Goal: Information Seeking & Learning: Learn about a topic

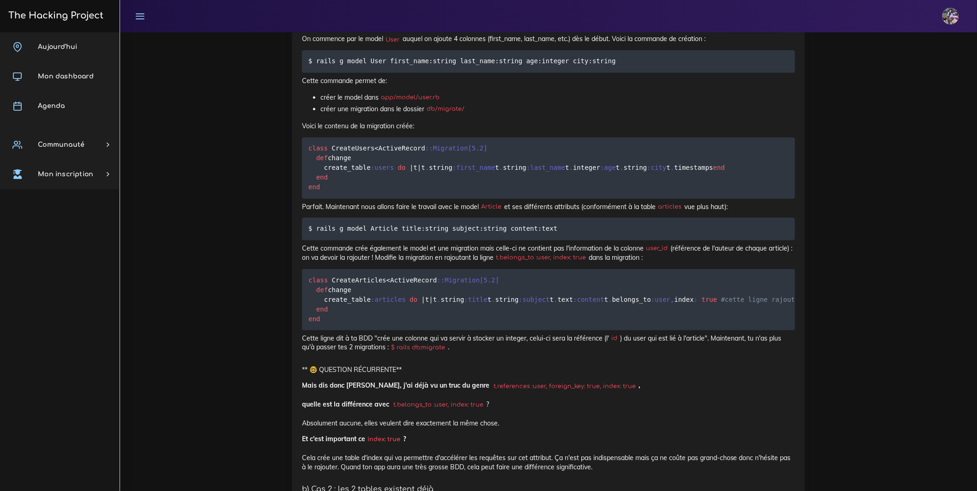
scroll to position [3340, 0]
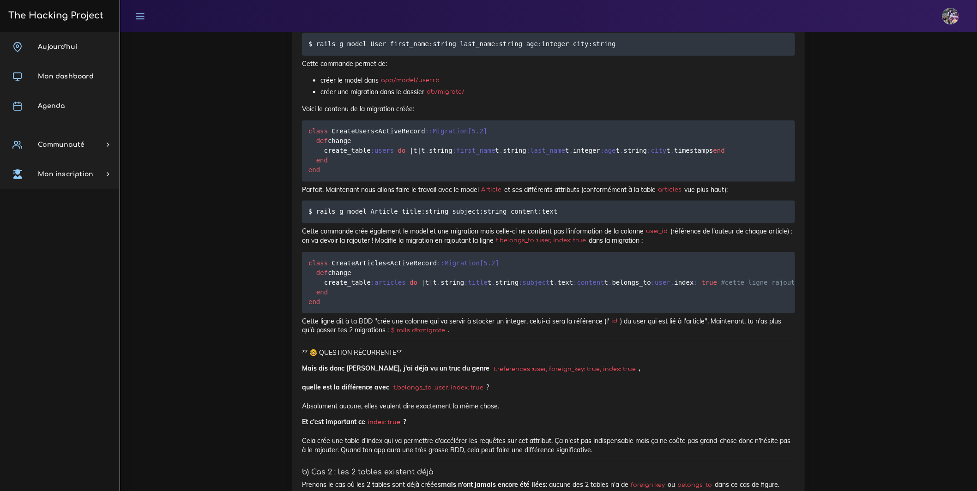
drag, startPoint x: 297, startPoint y: 271, endPoint x: 455, endPoint y: 299, distance: 160.4
click at [456, 11] on p "Nous allons lier les 2 tables dès leur création. On va donc devoir créer 2 mode…" at bounding box center [548, 1] width 493 height 19
click at [512, 11] on p "Nous allons lier les 2 tables dès leur création. On va donc devoir créer 2 mode…" at bounding box center [548, 1] width 493 height 19
click at [527, 11] on p "Nous allons lier les 2 tables dès leur création. On va donc devoir créer 2 mode…" at bounding box center [548, 1] width 493 height 19
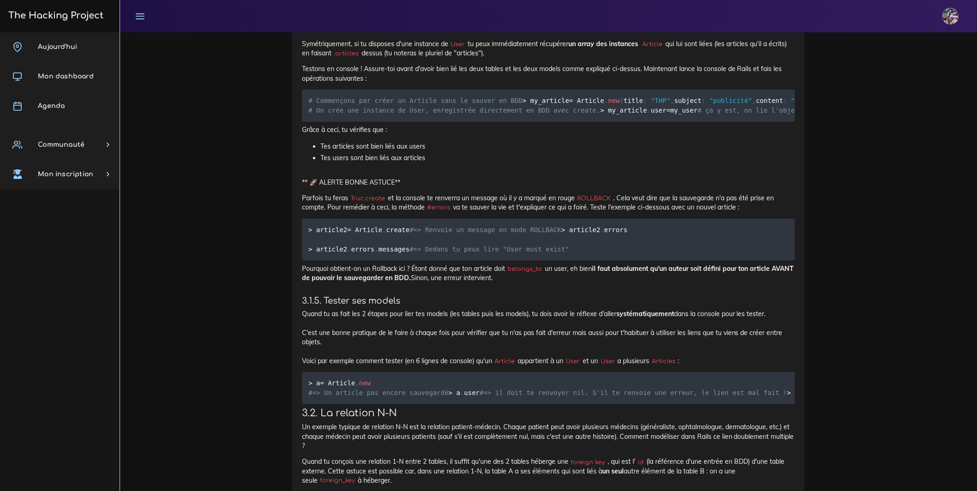
scroll to position [4390, 0]
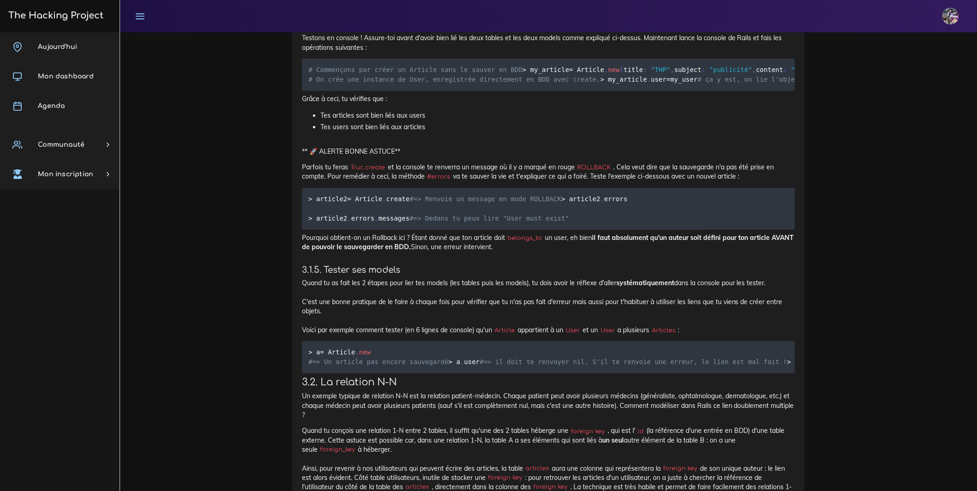
click at [412, 204] on div "Associations entre models de BDD Comment dire qu'un article a un auteur, et qu'…" at bounding box center [548, 443] width 493 height 4934
click at [411, 204] on div "Associations entre models de BDD Comment dire qu'un article a un auteur, et qu'…" at bounding box center [548, 443] width 493 height 4934
drag, startPoint x: 578, startPoint y: 197, endPoint x: 302, endPoint y: 171, distance: 277.2
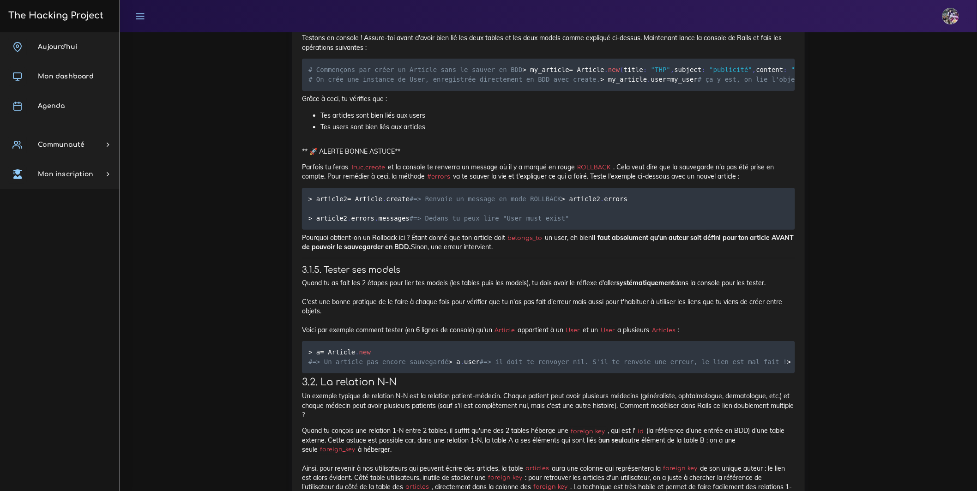
drag, startPoint x: 302, startPoint y: 171, endPoint x: 580, endPoint y: 195, distance: 279.0
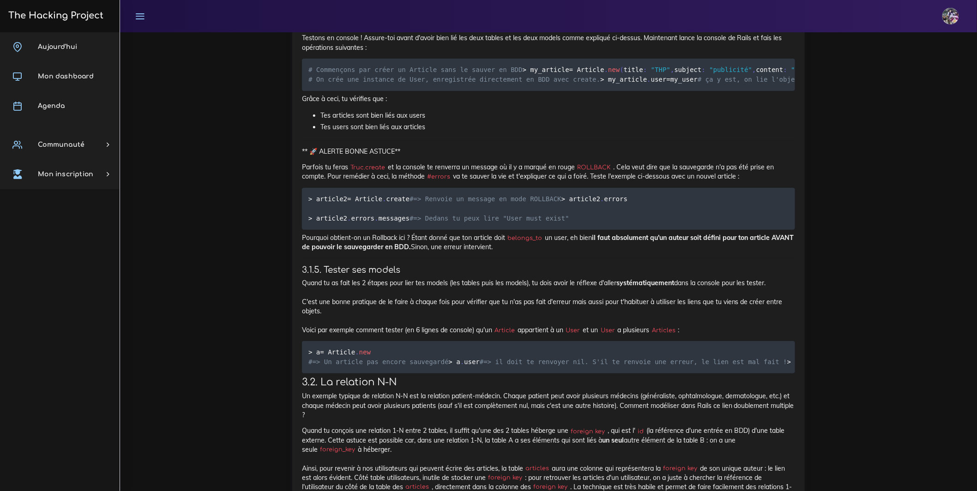
drag, startPoint x: 541, startPoint y: 195, endPoint x: 296, endPoint y: 168, distance: 246.2
click at [296, 168] on div "Associations entre models de BDD Comment dire qu'un article a un auteur, et qu'…" at bounding box center [548, 446] width 512 height 4960
click at [300, 207] on div "Associations entre models de BDD Comment dire qu'un article a un auteur, et qu'…" at bounding box center [548, 446] width 512 height 4960
drag, startPoint x: 301, startPoint y: 210, endPoint x: 623, endPoint y: 230, distance: 322.8
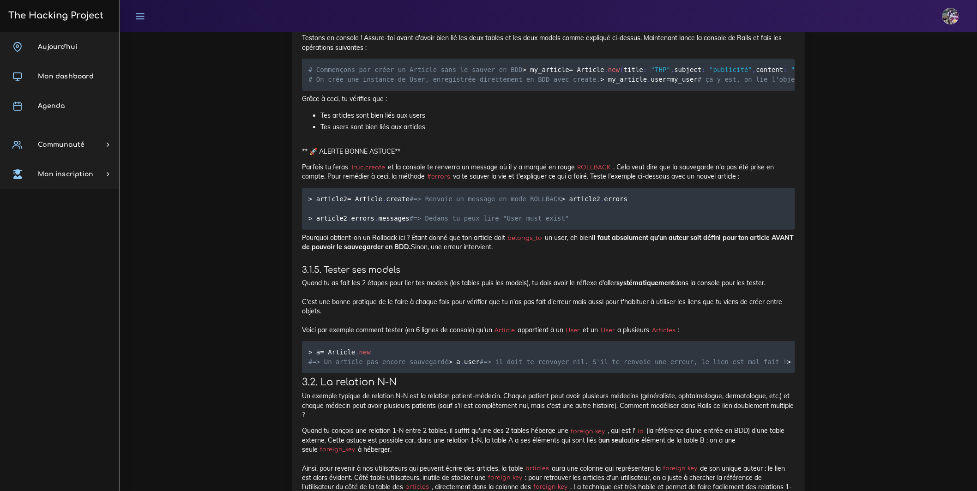
click at [623, 230] on div "Associations entre models de BDD Comment dire qu'un article a un auteur, et qu'…" at bounding box center [548, 446] width 512 height 4960
click at [623, 230] on div "Associations entre models de BDD Comment dire qu'un article a un auteur, et qu'…" at bounding box center [548, 443] width 493 height 4934
drag, startPoint x: 326, startPoint y: 236, endPoint x: 635, endPoint y: 224, distance: 308.6
click at [631, 223] on div "Associations entre models de BDD Comment dire qu'un article a un auteur, et qu'…" at bounding box center [548, 443] width 493 height 4934
drag, startPoint x: 568, startPoint y: 249, endPoint x: 340, endPoint y: 242, distance: 228.6
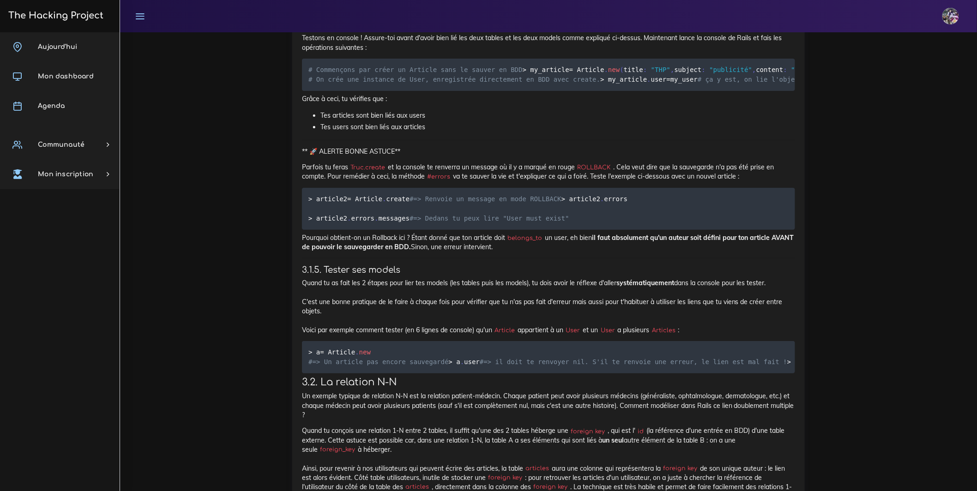
drag, startPoint x: 337, startPoint y: 242, endPoint x: 308, endPoint y: 242, distance: 28.6
drag, startPoint x: 303, startPoint y: 240, endPoint x: 534, endPoint y: 238, distance: 230.4
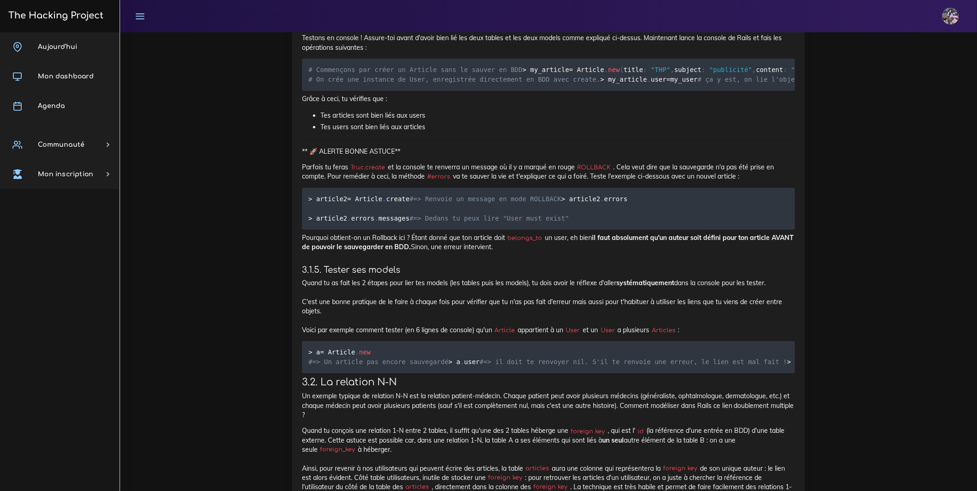
drag, startPoint x: 408, startPoint y: 182, endPoint x: 596, endPoint y: 186, distance: 188.8
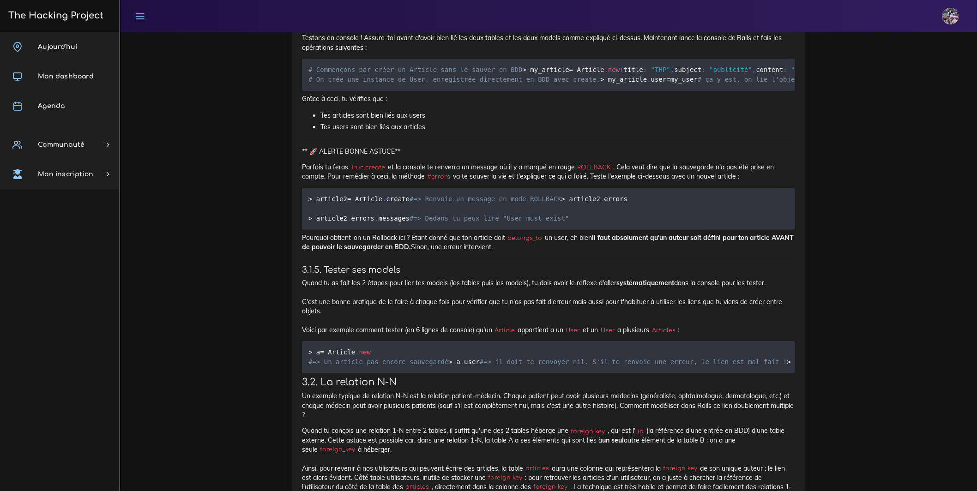
drag, startPoint x: 313, startPoint y: 240, endPoint x: 727, endPoint y: 238, distance: 414.5
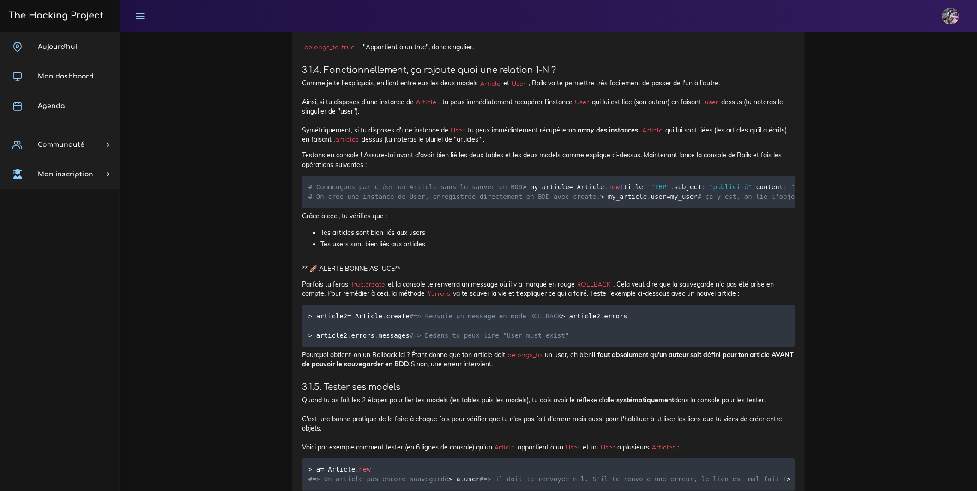
scroll to position [4333, 0]
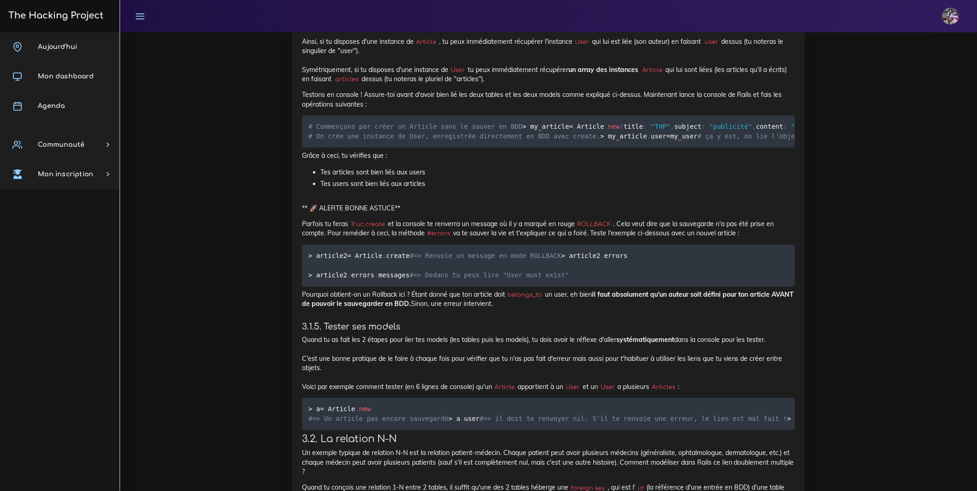
drag, startPoint x: 297, startPoint y: 195, endPoint x: 600, endPoint y: 294, distance: 318.5
drag, startPoint x: 308, startPoint y: 198, endPoint x: 445, endPoint y: 228, distance: 139.9
click at [445, 228] on div "Associations entre models de BDD Comment dire qu'un article a un auteur, et qu'…" at bounding box center [548, 500] width 493 height 4934
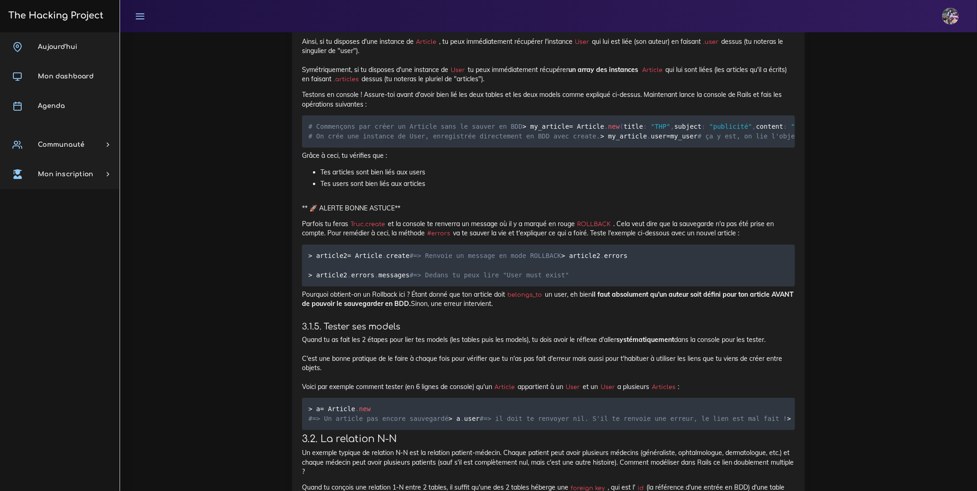
click at [430, 217] on div "Associations entre models de BDD Comment dire qu'un article a un auteur, et qu'…" at bounding box center [548, 500] width 493 height 4934
drag, startPoint x: 302, startPoint y: 195, endPoint x: 479, endPoint y: 414, distance: 281.4
click at [479, 408] on div "Associations entre models de BDD Comment dire qu'un article a un auteur, et qu'…" at bounding box center [548, 500] width 493 height 4934
drag, startPoint x: 301, startPoint y: 200, endPoint x: 511, endPoint y: 313, distance: 238.0
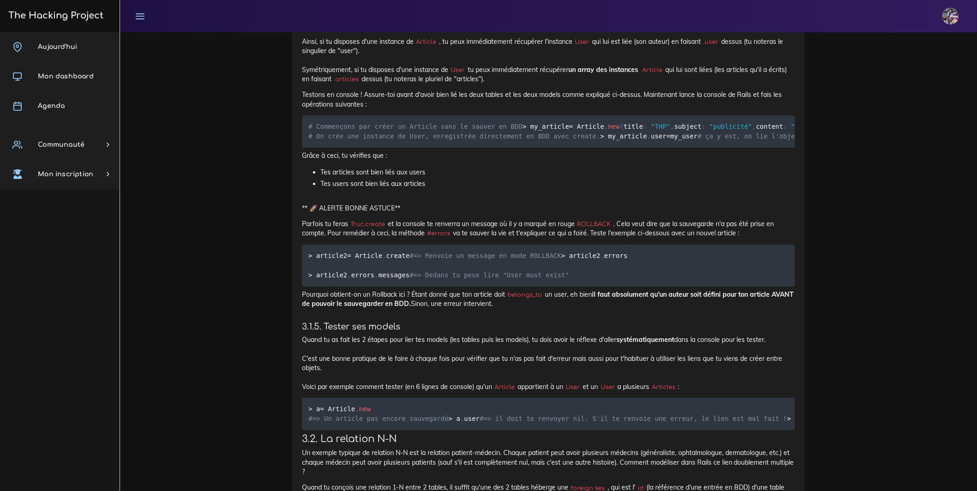
click at [511, 314] on div "Associations entre models de BDD Comment dire qu'un article a un auteur, et qu'…" at bounding box center [548, 500] width 493 height 4934
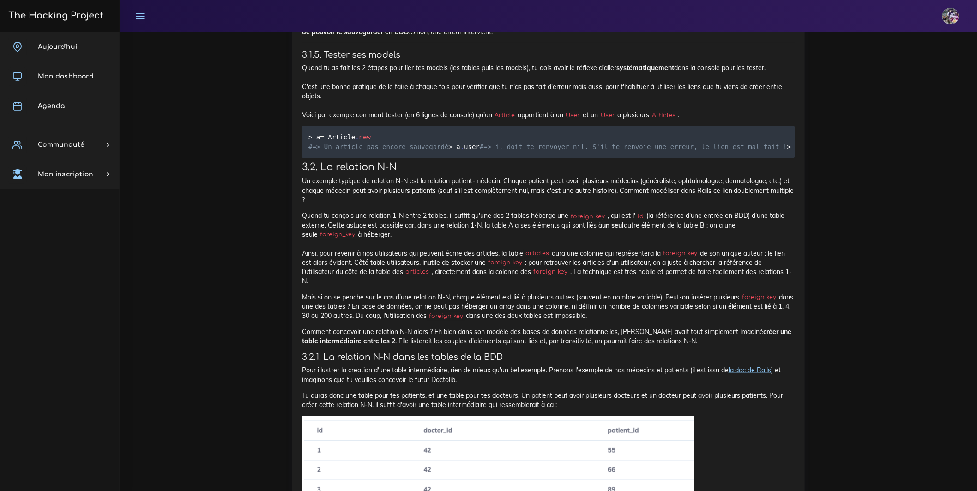
scroll to position [4605, 0]
drag, startPoint x: 313, startPoint y: 319, endPoint x: 521, endPoint y: 407, distance: 225.7
click at [524, 408] on div "Associations entre models de BDD Comment dire qu'un article a un auteur, et qu'…" at bounding box center [548, 227] width 493 height 4934
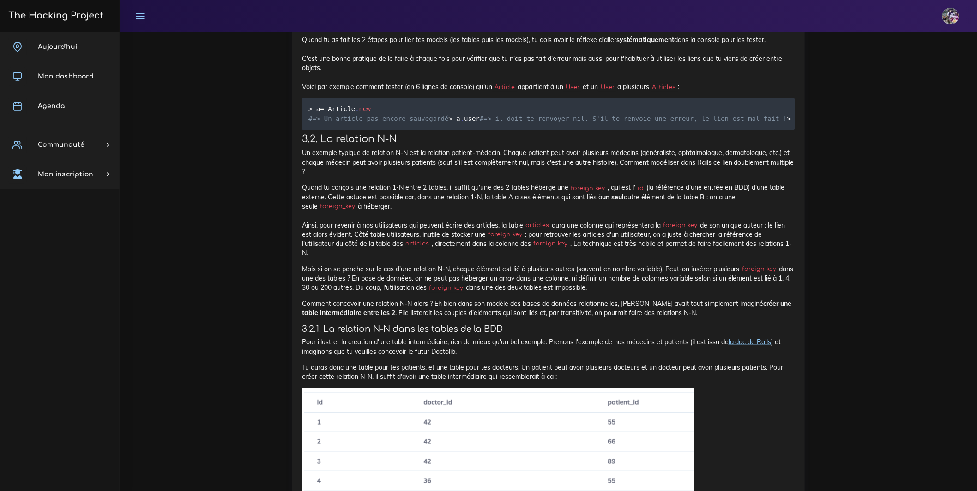
scroll to position [4683, 0]
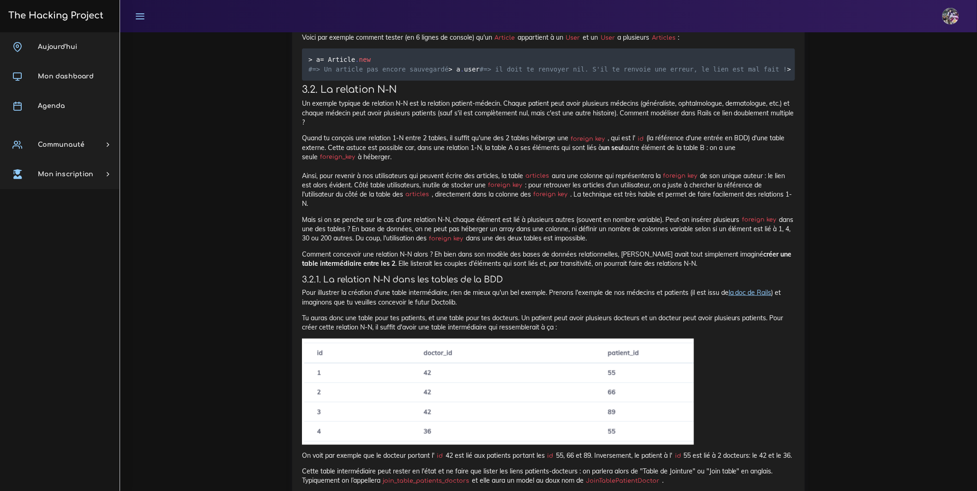
drag, startPoint x: 299, startPoint y: 234, endPoint x: 638, endPoint y: 260, distance: 340.3
click at [638, 260] on div "Associations entre models de BDD Comment dire qu'un article a un auteur, et qu'…" at bounding box center [548, 154] width 512 height 4960
drag, startPoint x: 496, startPoint y: 266, endPoint x: 493, endPoint y: 263, distance: 5.2
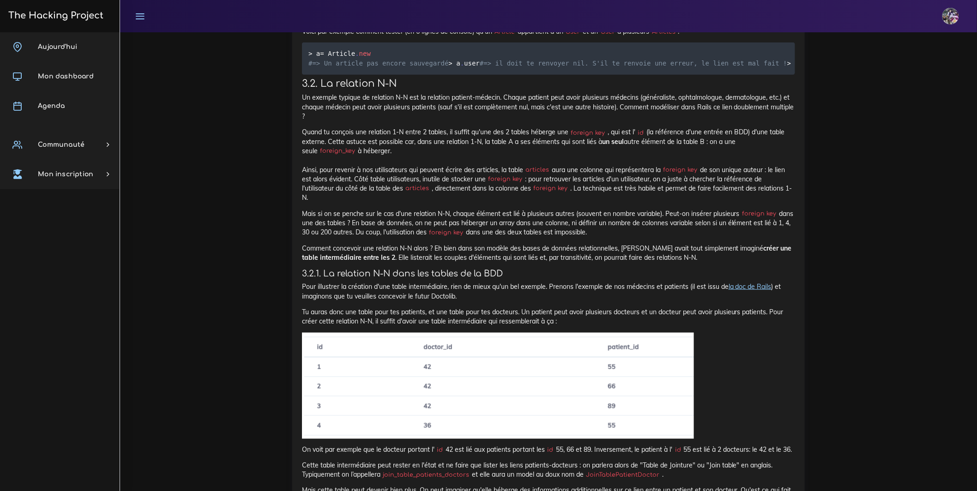
scroll to position [4698, 0]
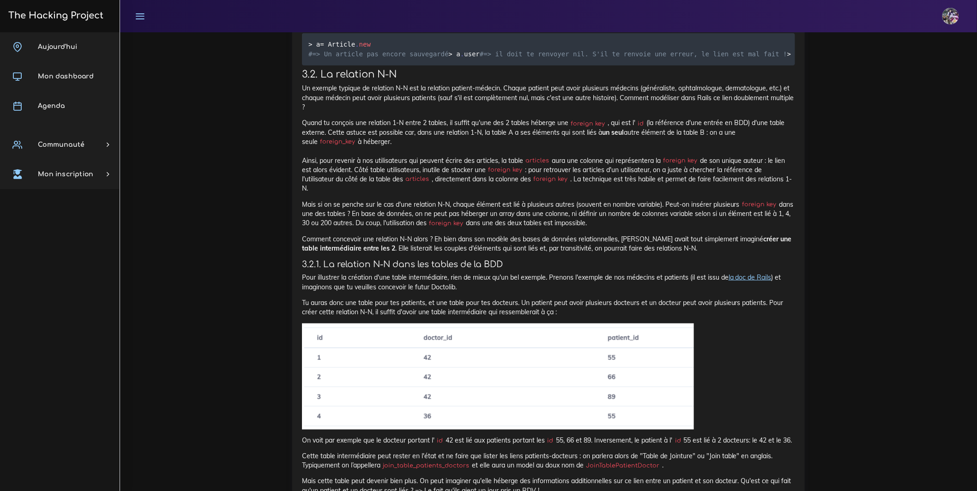
drag, startPoint x: 315, startPoint y: 238, endPoint x: 496, endPoint y: 235, distance: 181.0
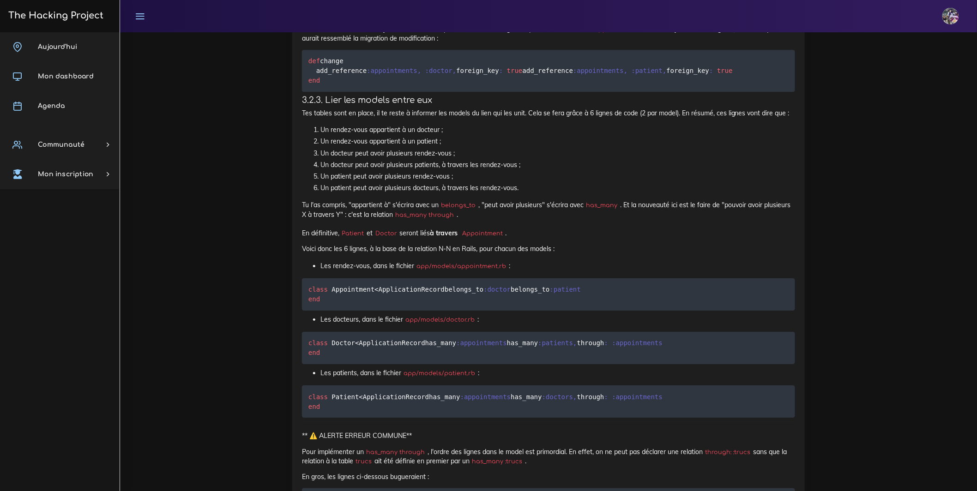
scroll to position [5615, 0]
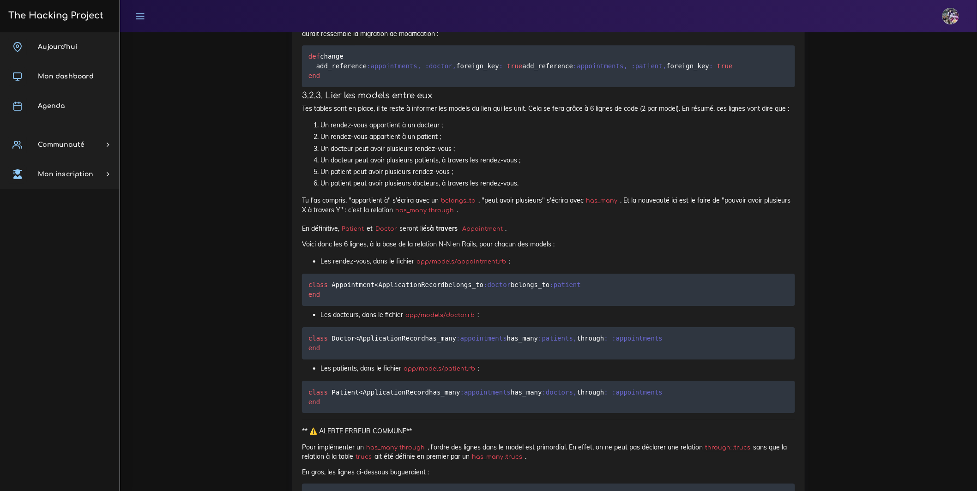
drag, startPoint x: 385, startPoint y: 281, endPoint x: 475, endPoint y: 291, distance: 90.5
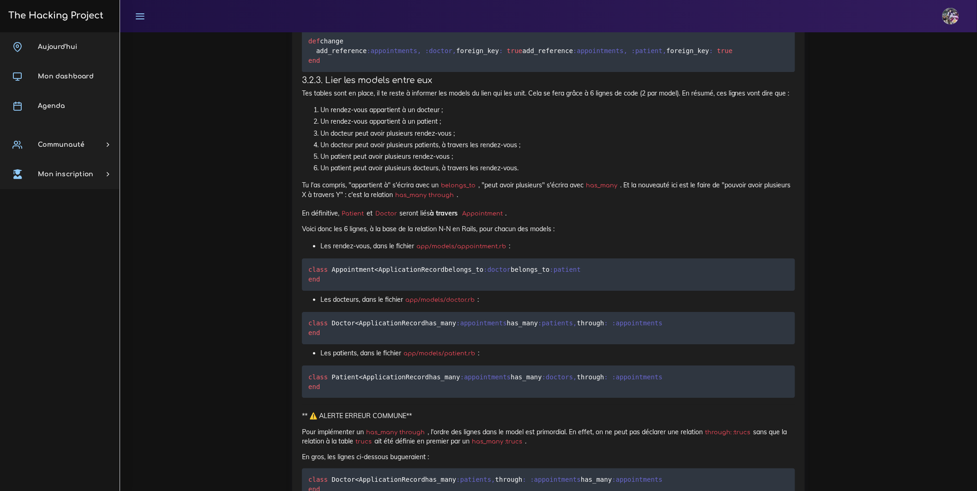
scroll to position [5646, 0]
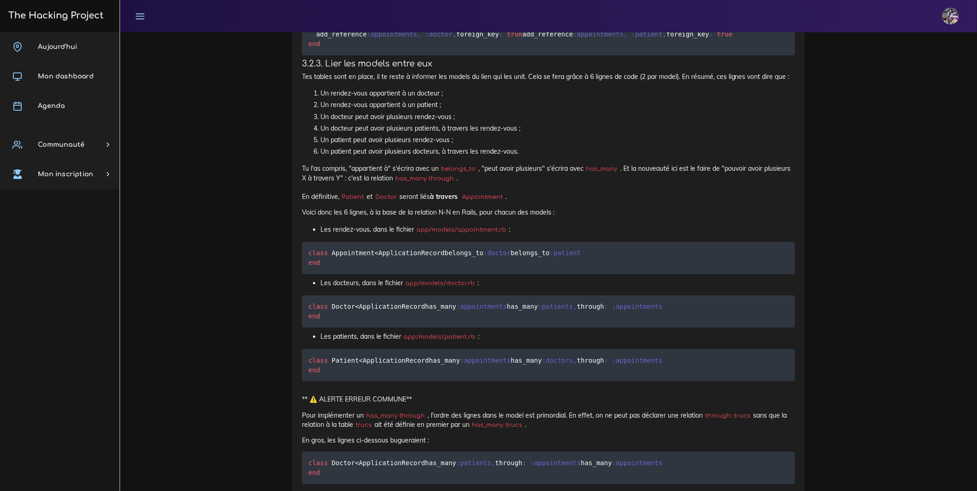
drag, startPoint x: 305, startPoint y: 283, endPoint x: 329, endPoint y: 287, distance: 24.3
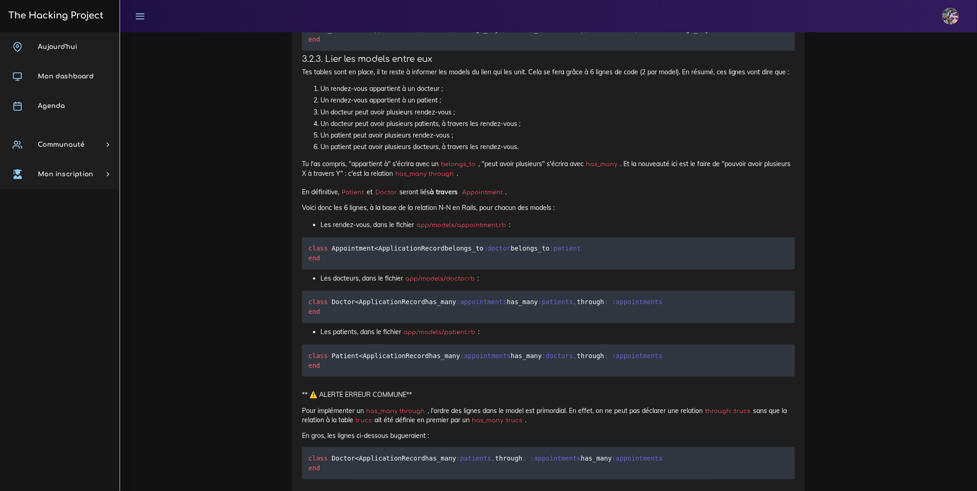
scroll to position [5662, 0]
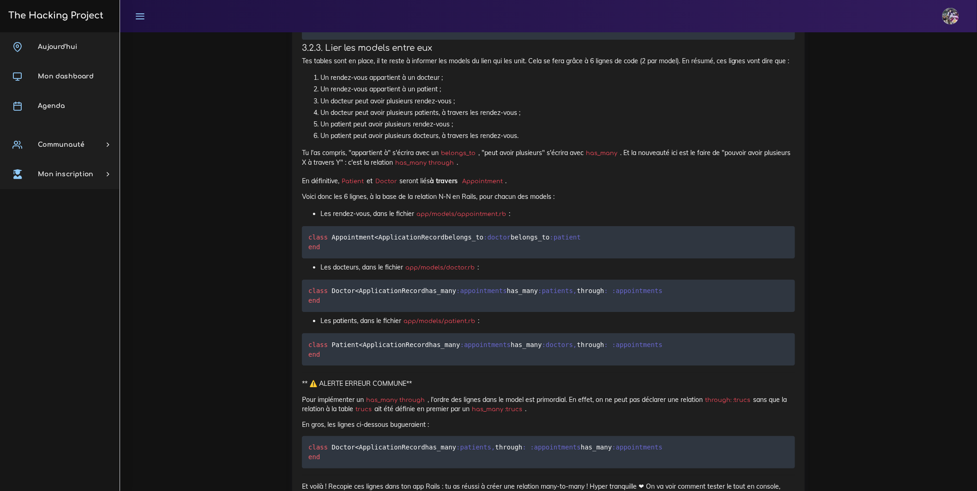
drag, startPoint x: 316, startPoint y: 320, endPoint x: 484, endPoint y: 328, distance: 168.7
drag, startPoint x: 302, startPoint y: 316, endPoint x: 496, endPoint y: 330, distance: 194.8
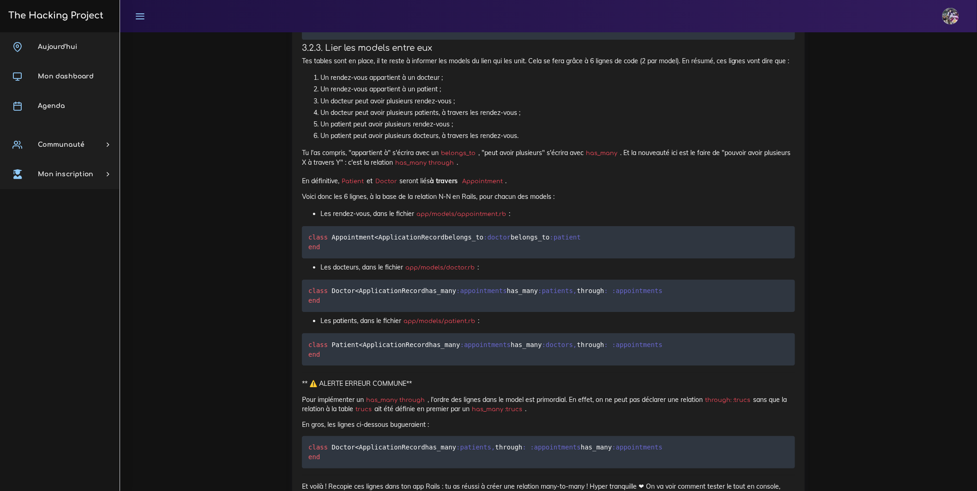
drag, startPoint x: 620, startPoint y: 350, endPoint x: 287, endPoint y: 316, distance: 335.0
drag, startPoint x: 305, startPoint y: 313, endPoint x: 311, endPoint y: 315, distance: 6.6
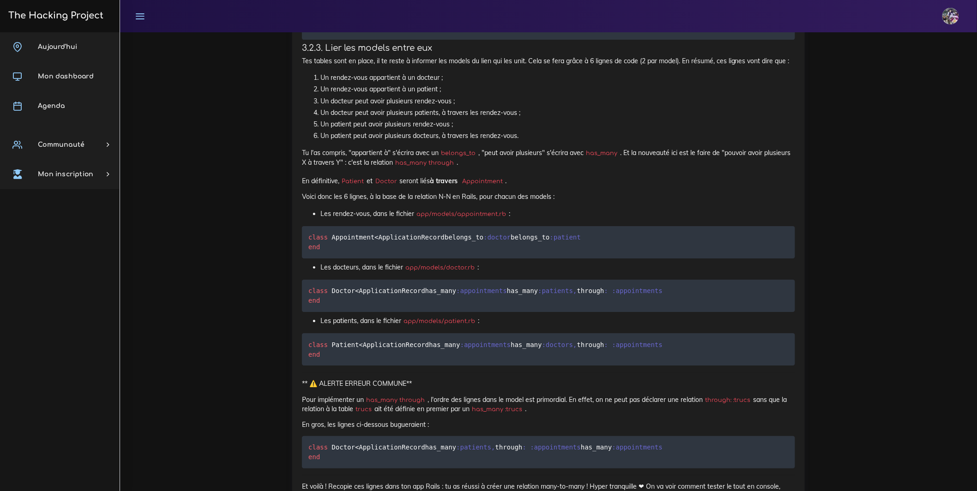
drag, startPoint x: 303, startPoint y: 320, endPoint x: 726, endPoint y: 348, distance: 423.7
drag, startPoint x: 736, startPoint y: 343, endPoint x: 305, endPoint y: 321, distance: 431.7
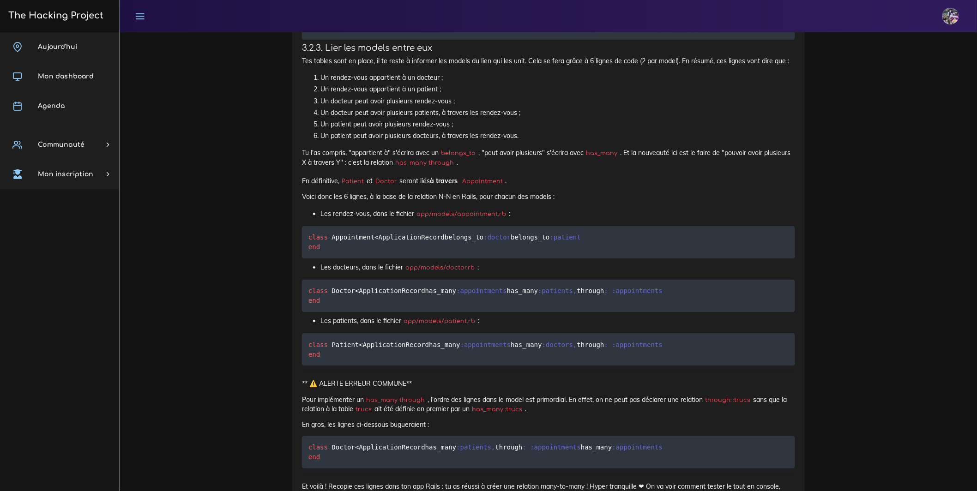
drag, startPoint x: 305, startPoint y: 363, endPoint x: 786, endPoint y: 368, distance: 481.0
drag, startPoint x: 781, startPoint y: 366, endPoint x: 787, endPoint y: 366, distance: 6.0
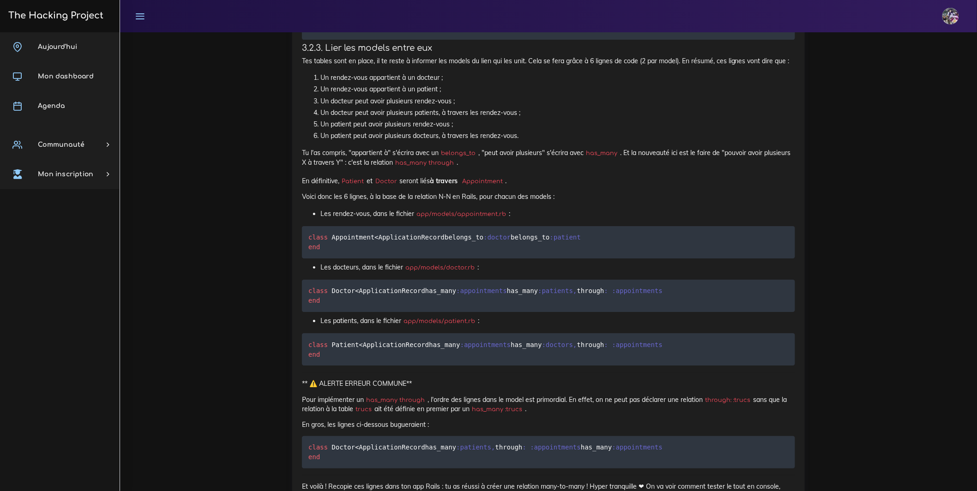
drag, startPoint x: 306, startPoint y: 182, endPoint x: 746, endPoint y: 377, distance: 482.0
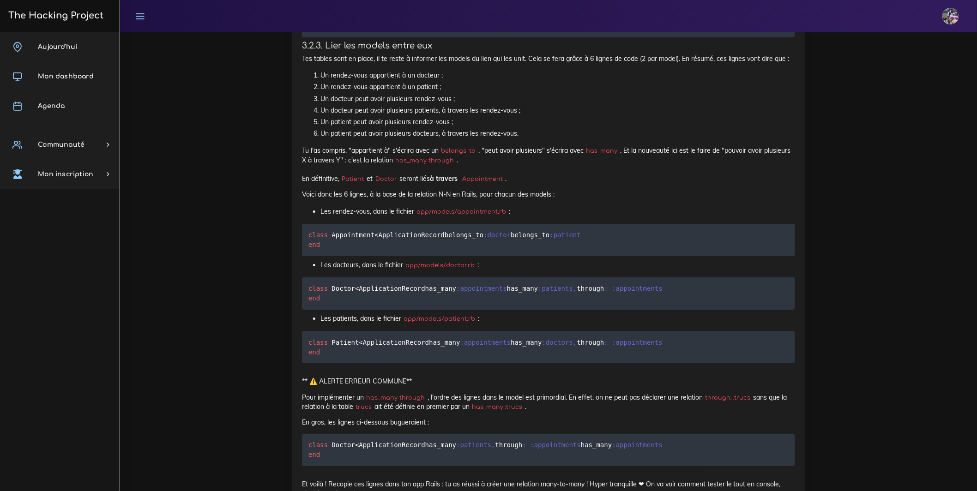
drag, startPoint x: 772, startPoint y: 373, endPoint x: 302, endPoint y: 176, distance: 509.4
drag, startPoint x: 301, startPoint y: 222, endPoint x: 537, endPoint y: 252, distance: 238.2
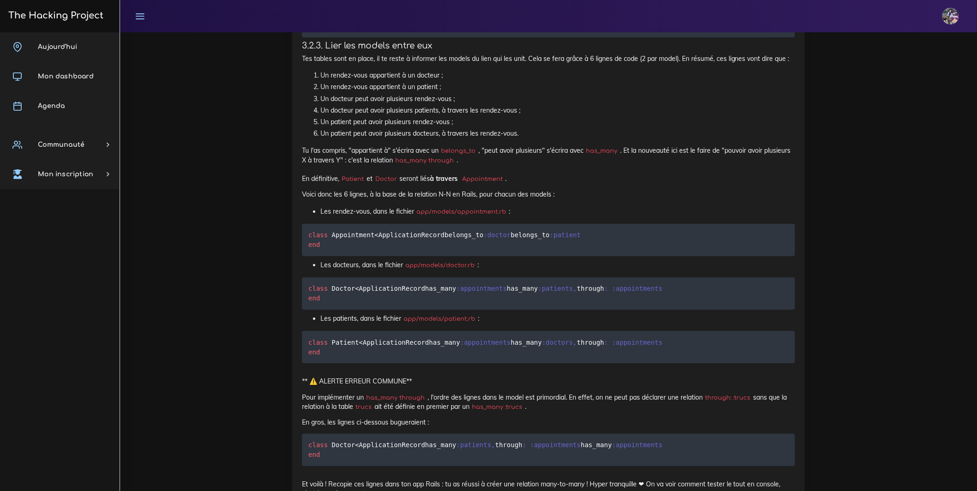
drag, startPoint x: 463, startPoint y: 221, endPoint x: 514, endPoint y: 258, distance: 63.8
drag, startPoint x: 464, startPoint y: 219, endPoint x: 597, endPoint y: 222, distance: 133.0
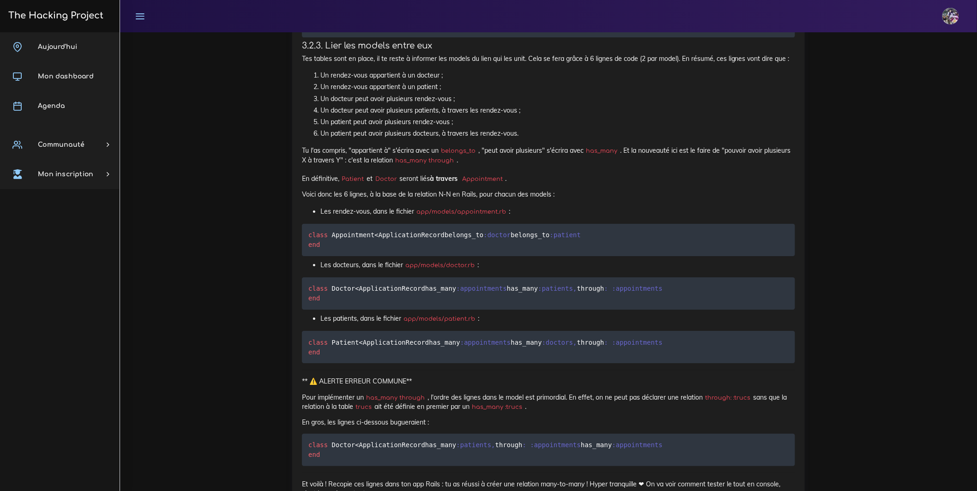
drag, startPoint x: 643, startPoint y: 220, endPoint x: 769, endPoint y: 229, distance: 126.8
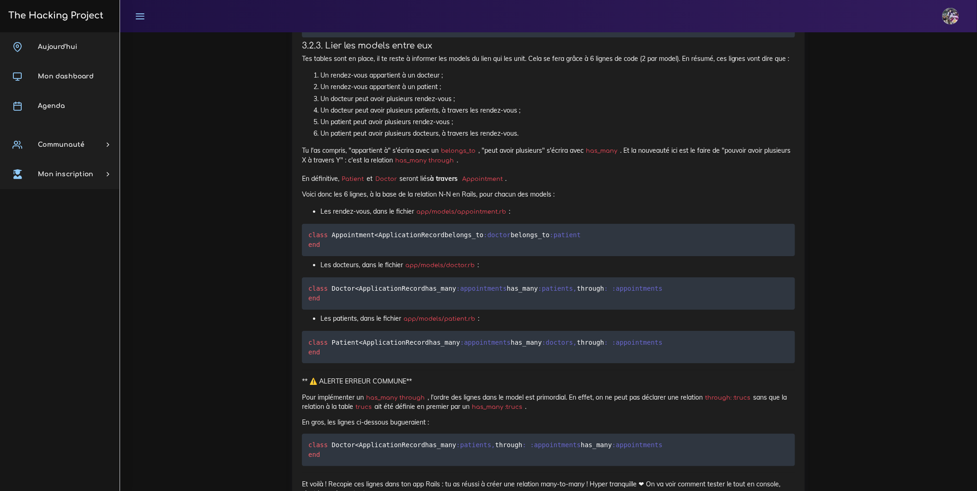
drag, startPoint x: 464, startPoint y: 220, endPoint x: 470, endPoint y: 238, distance: 19.4
drag, startPoint x: 466, startPoint y: 221, endPoint x: 572, endPoint y: 222, distance: 106.2
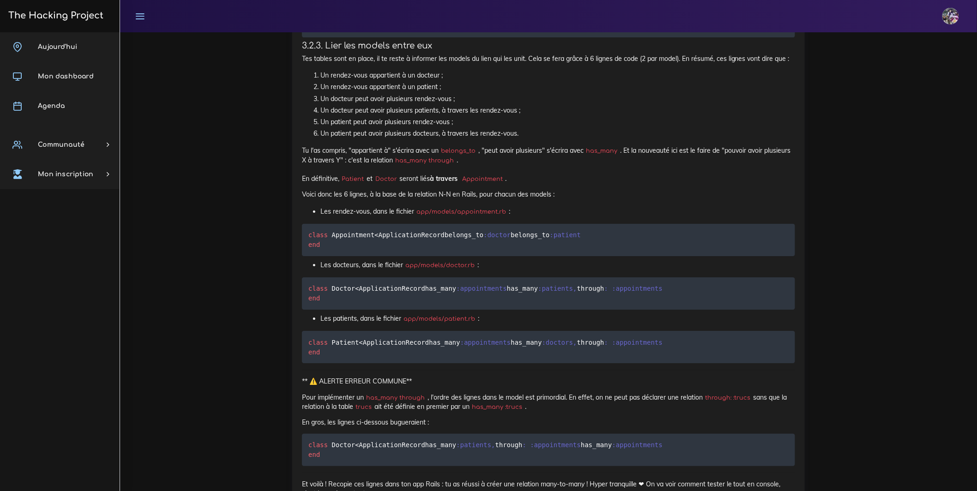
drag, startPoint x: 385, startPoint y: 233, endPoint x: 524, endPoint y: 241, distance: 138.7
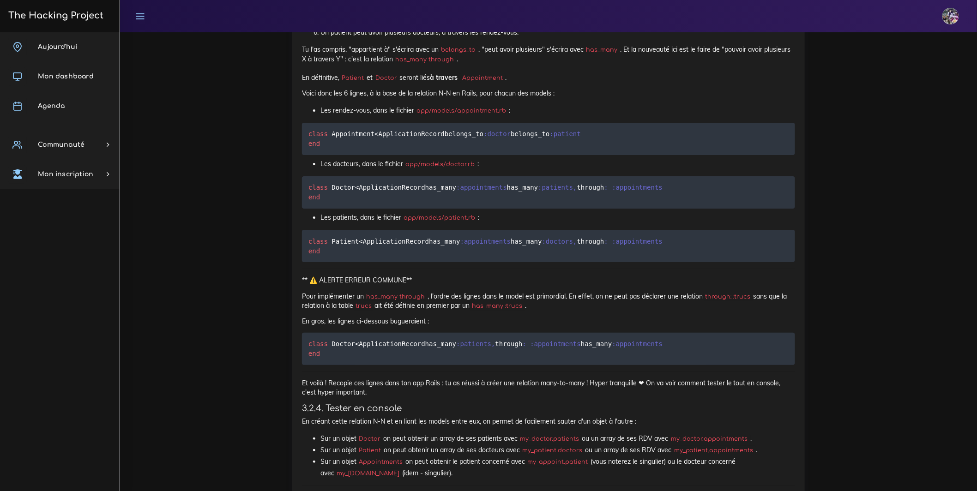
scroll to position [5767, 0]
drag, startPoint x: 521, startPoint y: 161, endPoint x: 644, endPoint y: 165, distance: 123.3
drag, startPoint x: 367, startPoint y: 88, endPoint x: 438, endPoint y: 90, distance: 71.1
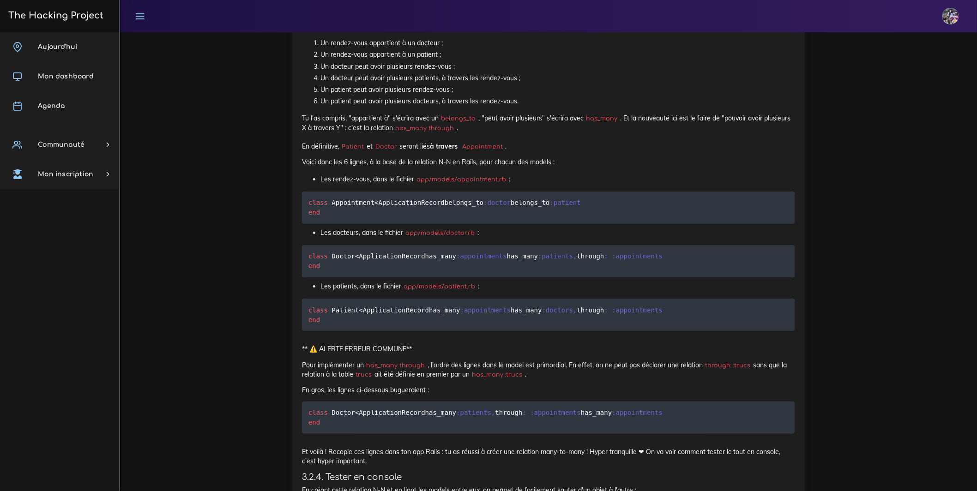
scroll to position [5689, 0]
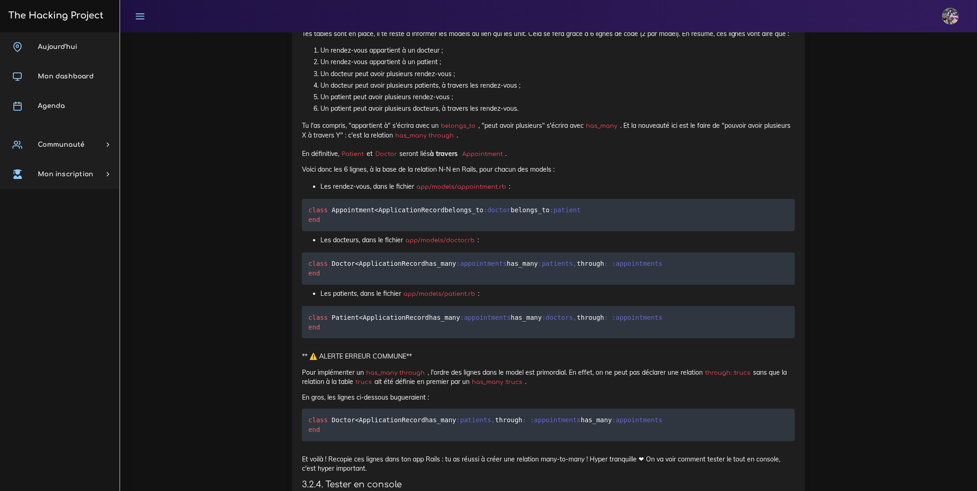
drag, startPoint x: 301, startPoint y: 236, endPoint x: 468, endPoint y: 274, distance: 171.3
drag, startPoint x: 302, startPoint y: 237, endPoint x: 432, endPoint y: 265, distance: 133.2
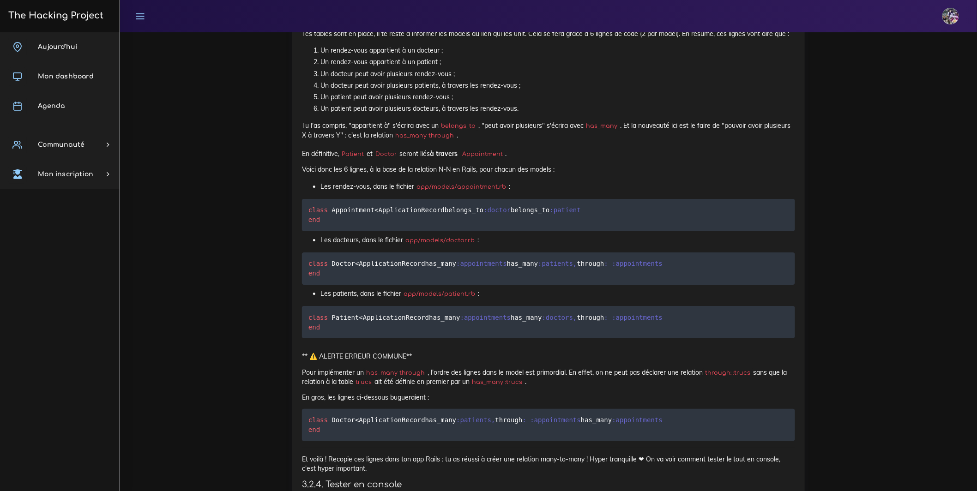
drag, startPoint x: 329, startPoint y: 253, endPoint x: 405, endPoint y: 254, distance: 76.6
drag, startPoint x: 415, startPoint y: 253, endPoint x: 580, endPoint y: 252, distance: 165.3
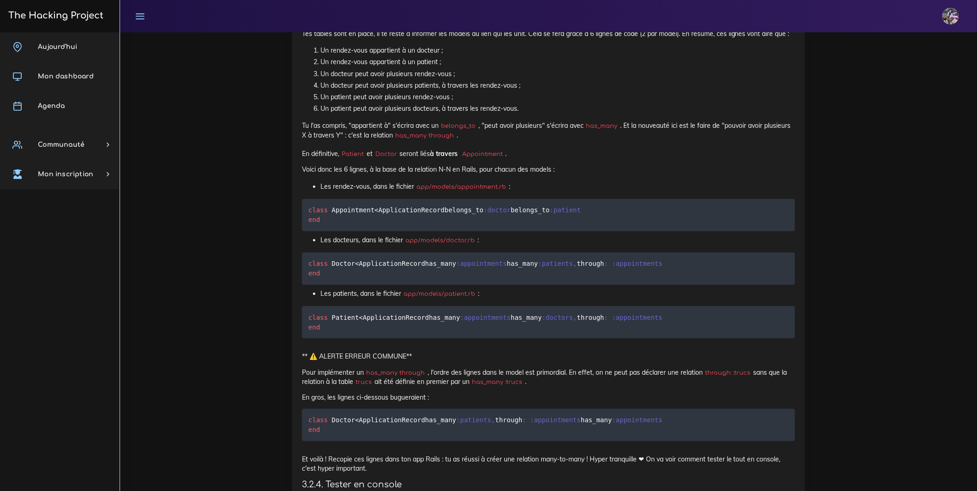
drag, startPoint x: 304, startPoint y: 293, endPoint x: 525, endPoint y: 304, distance: 221.8
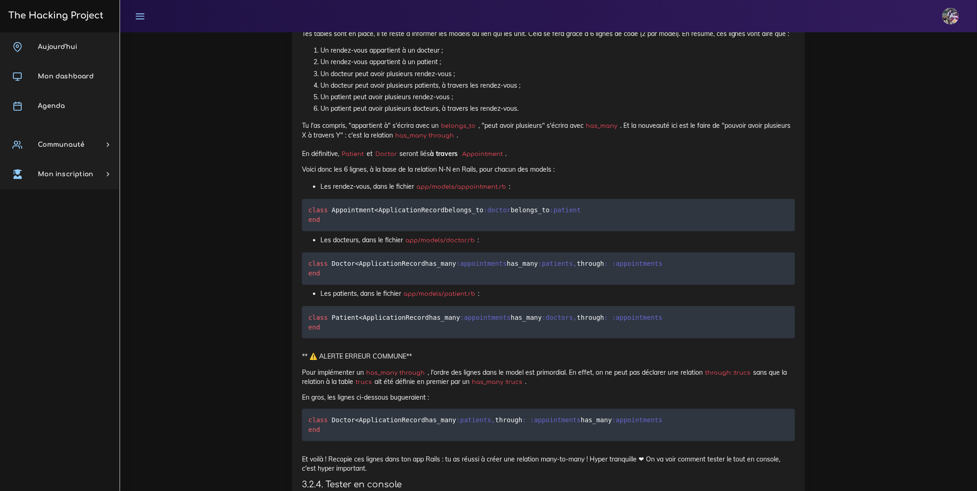
drag, startPoint x: 417, startPoint y: 306, endPoint x: 755, endPoint y: 319, distance: 338.1
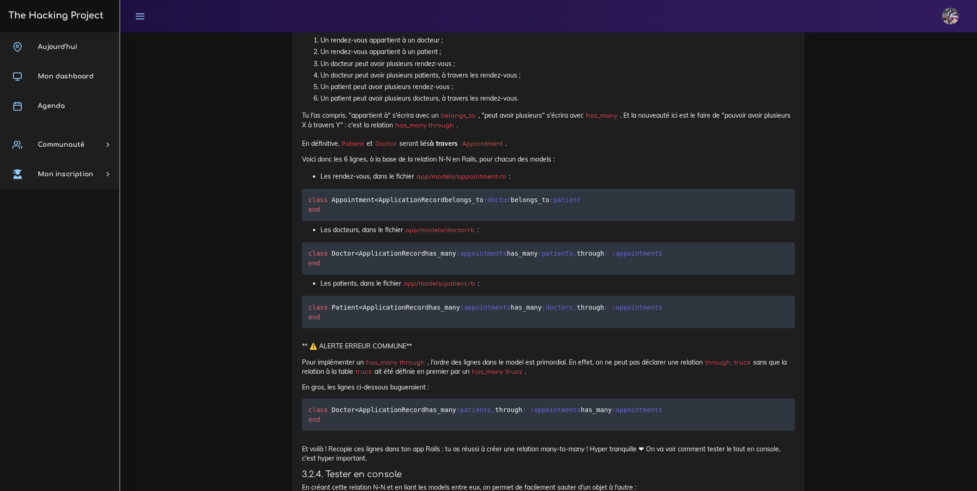
scroll to position [5702, 0]
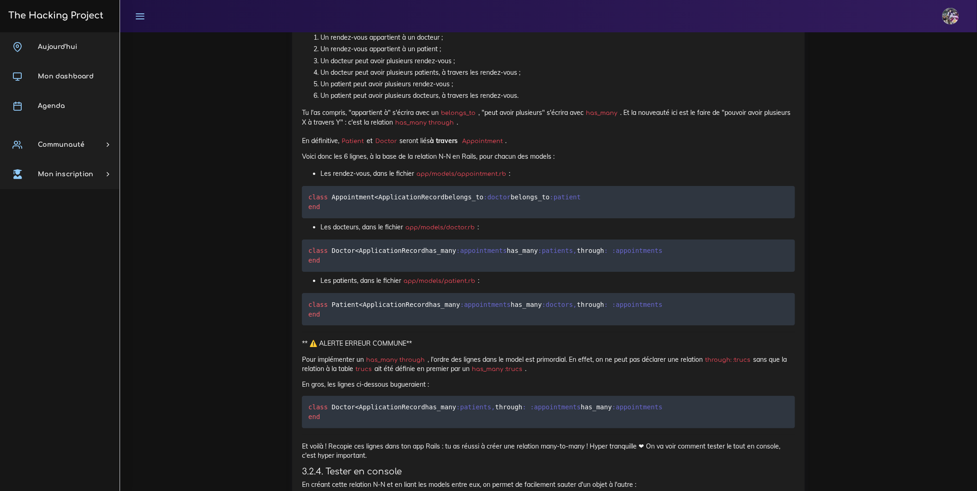
drag, startPoint x: 298, startPoint y: 320, endPoint x: 529, endPoint y: 334, distance: 231.7
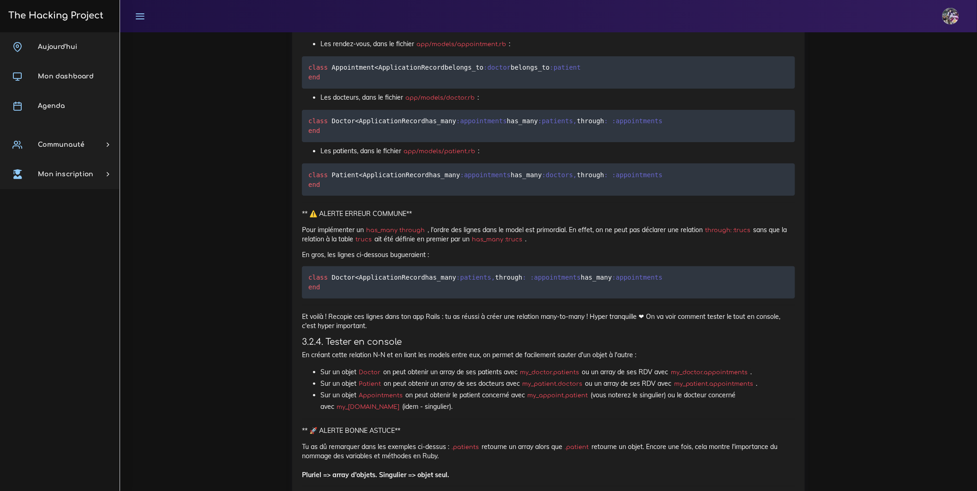
scroll to position [5882, 0]
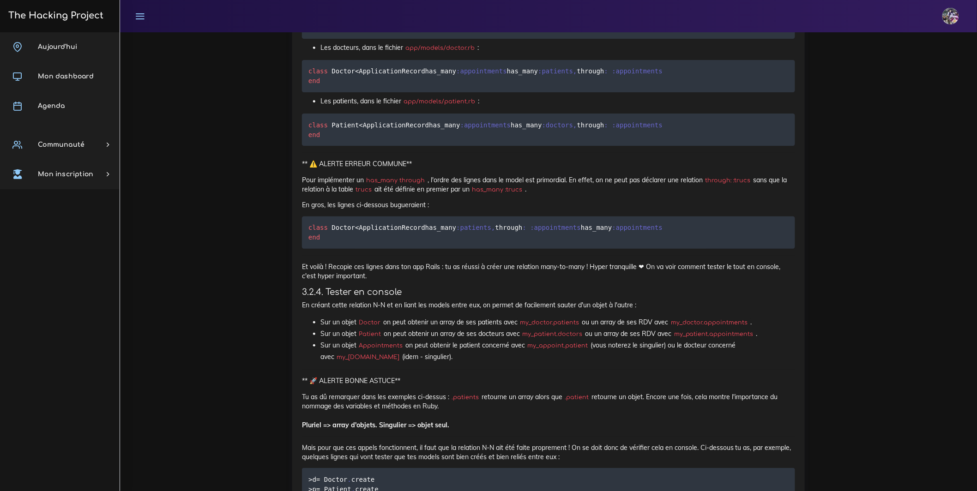
drag, startPoint x: 305, startPoint y: 212, endPoint x: 532, endPoint y: 228, distance: 227.6
drag, startPoint x: 563, startPoint y: 226, endPoint x: 632, endPoint y: 223, distance: 68.8
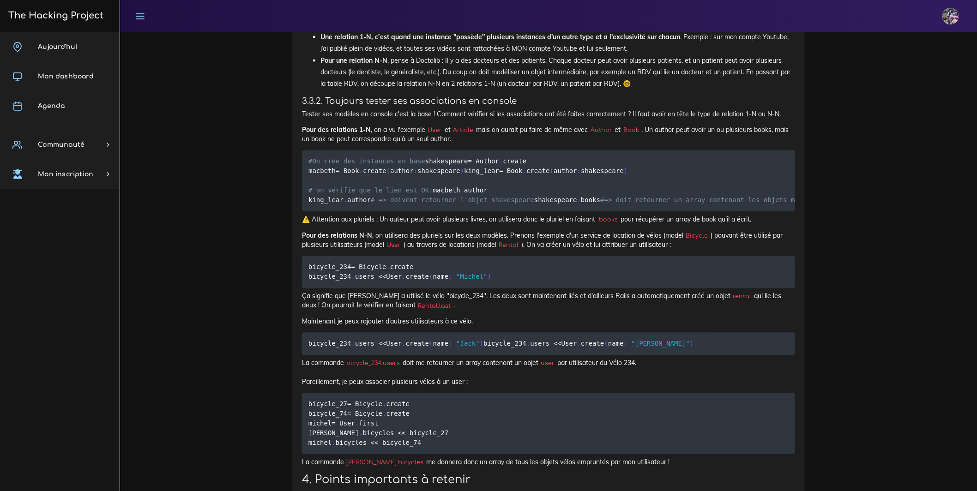
scroll to position [6468, 0]
drag, startPoint x: 308, startPoint y: 178, endPoint x: 486, endPoint y: 188, distance: 178.0
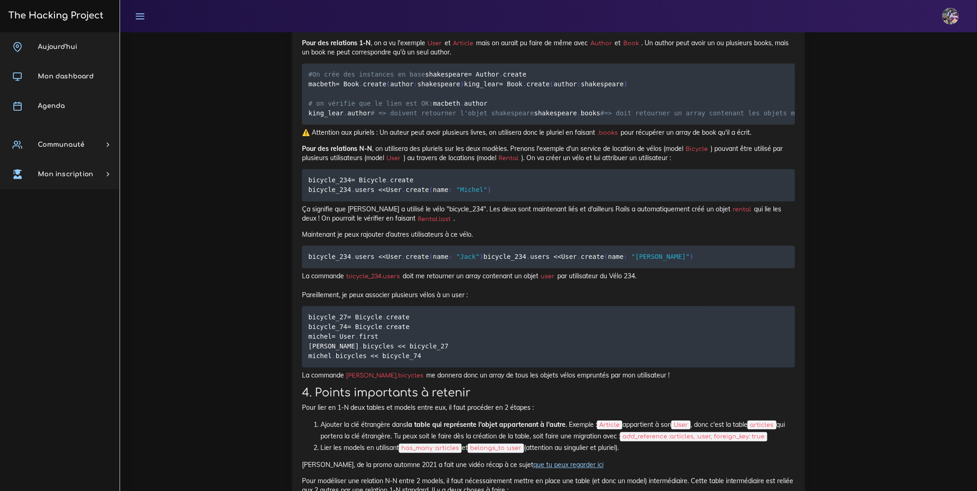
scroll to position [6570, 0]
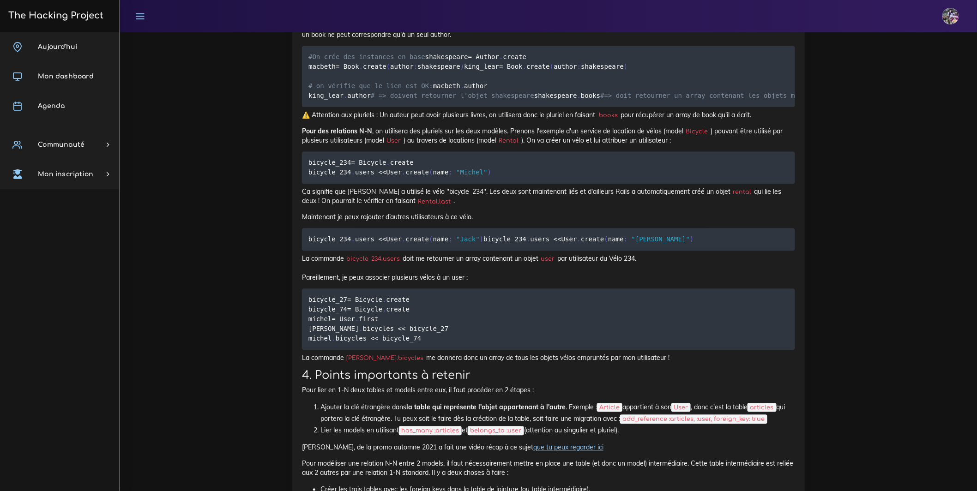
drag, startPoint x: 322, startPoint y: 207, endPoint x: 456, endPoint y: 216, distance: 133.7
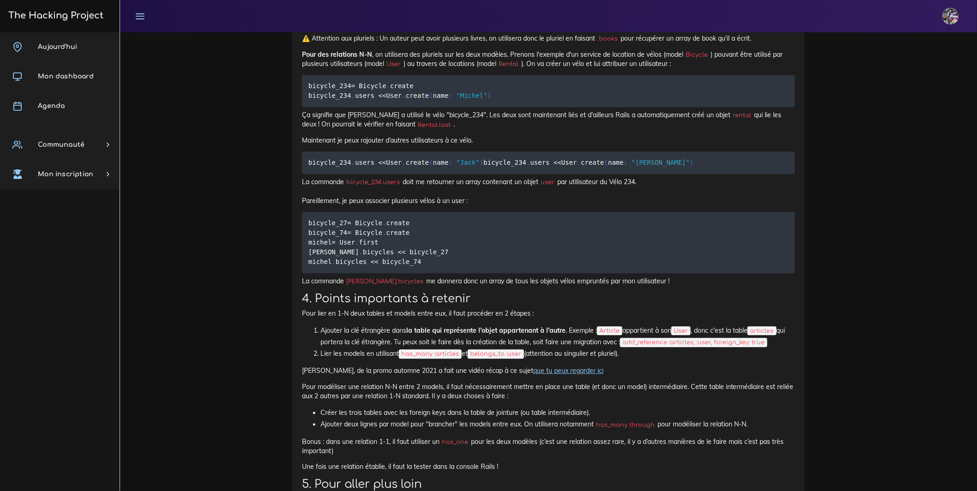
scroll to position [6652, 0]
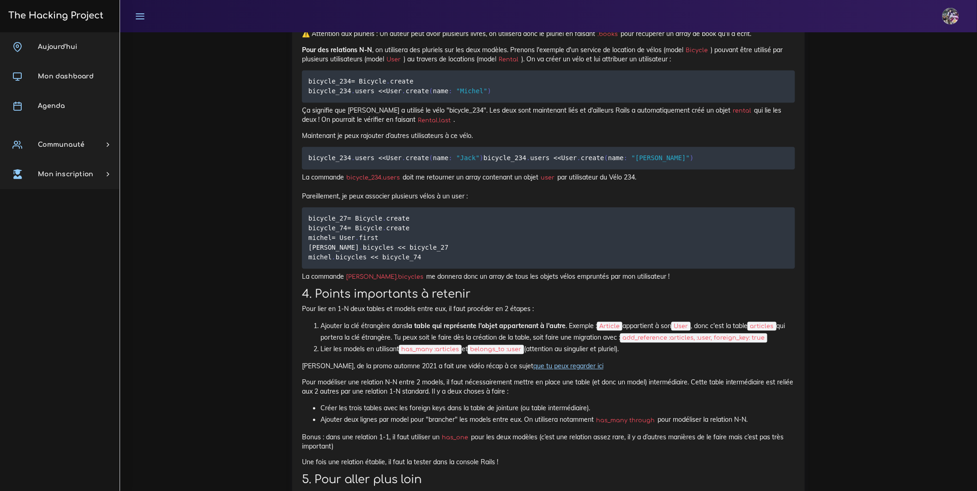
drag, startPoint x: 304, startPoint y: 267, endPoint x: 366, endPoint y: 295, distance: 67.6
drag, startPoint x: 303, startPoint y: 271, endPoint x: 348, endPoint y: 288, distance: 48.2
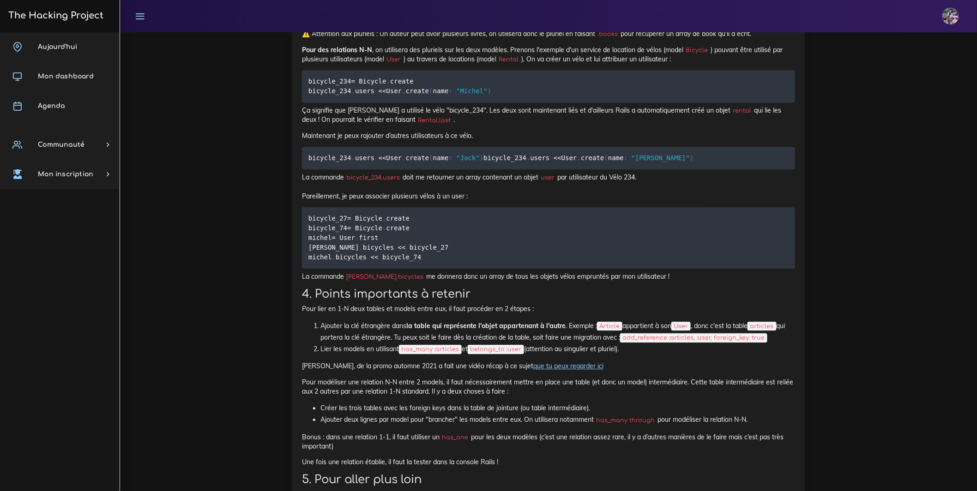
drag, startPoint x: 325, startPoint y: 313, endPoint x: 454, endPoint y: 318, distance: 128.9
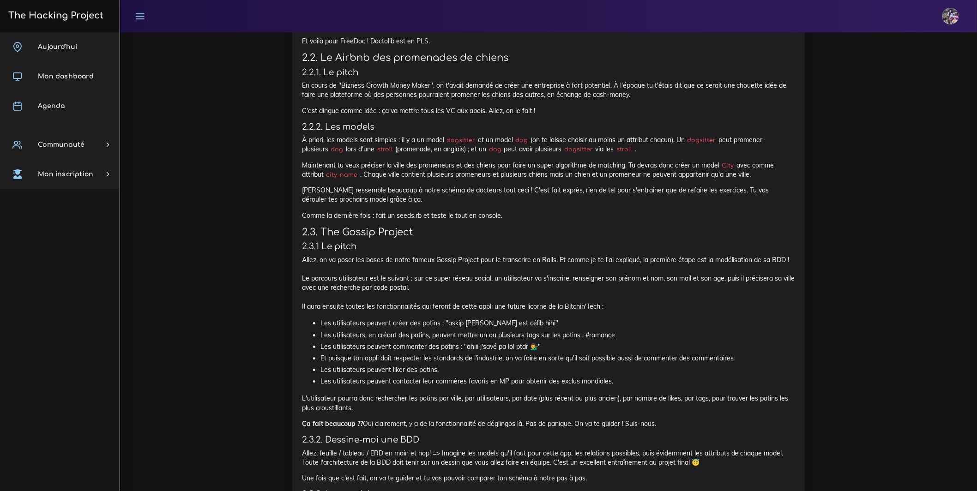
scroll to position [1052, 0]
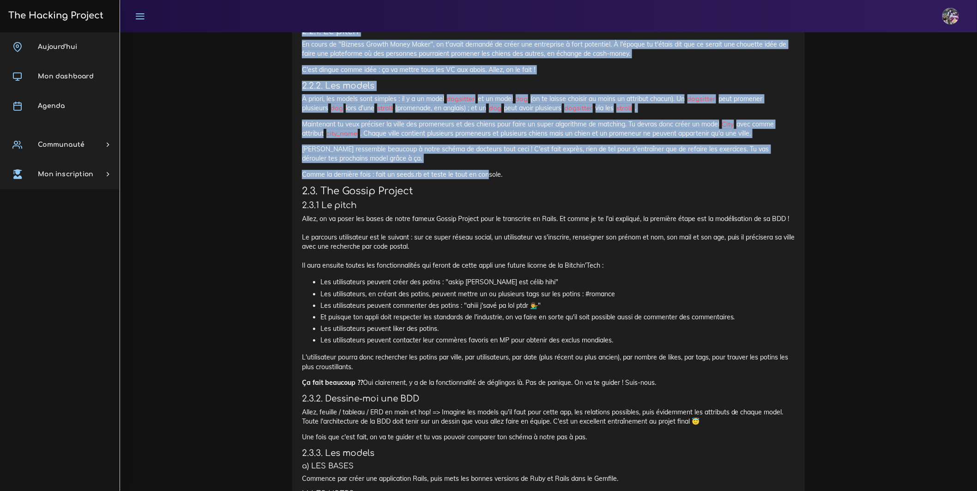
drag, startPoint x: 305, startPoint y: 90, endPoint x: 507, endPoint y: 285, distance: 280.4
click at [507, 285] on div "Petits sites de BDD relationnelles Tu vas faire quelques sites qui vont t'entra…" at bounding box center [548, 306] width 493 height 1858
click at [507, 179] on p "Comme la dernière fois : fait un seeds.rb et teste le tout en console." at bounding box center [548, 174] width 493 height 9
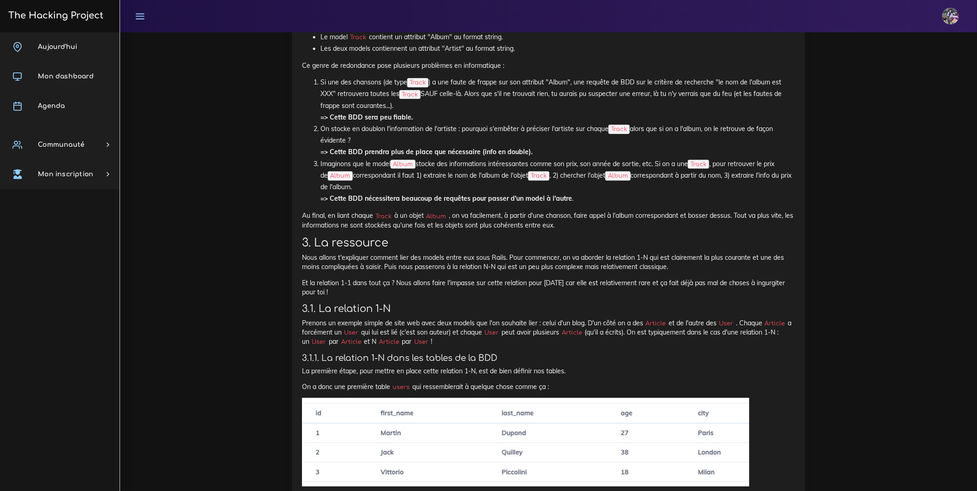
scroll to position [2374, 0]
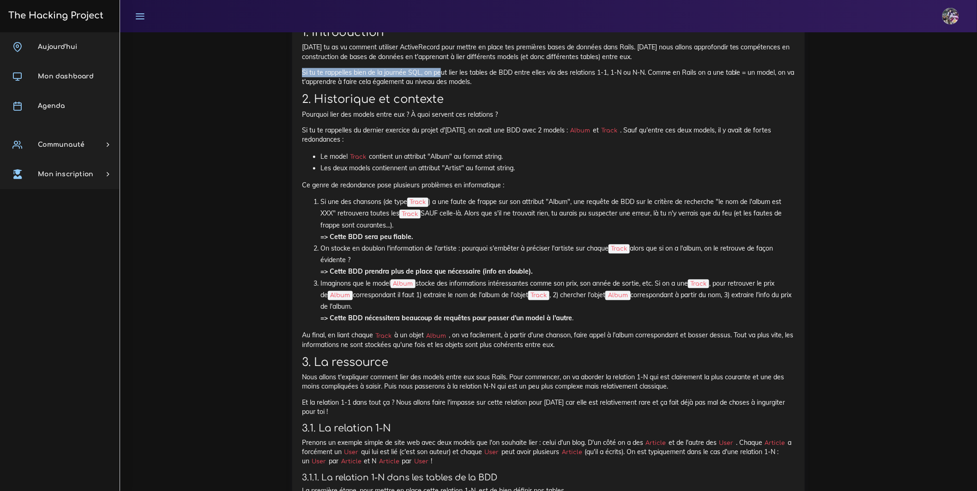
drag, startPoint x: 304, startPoint y: 287, endPoint x: 446, endPoint y: 286, distance: 141.7
click at [454, 87] on p "Si tu te rappelles bien de la journée SQL, on peut lier les tables de BDD entre…" at bounding box center [548, 77] width 493 height 19
click at [422, 87] on p "Si tu te rappelles bien de la journée SQL, on peut lier les tables de BDD entre…" at bounding box center [548, 77] width 493 height 19
drag, startPoint x: 622, startPoint y: 296, endPoint x: 526, endPoint y: 295, distance: 95.6
click at [526, 87] on p "Si tu te rappelles bien de la journée SQL, on peut lier les tables de BDD entre…" at bounding box center [548, 77] width 493 height 19
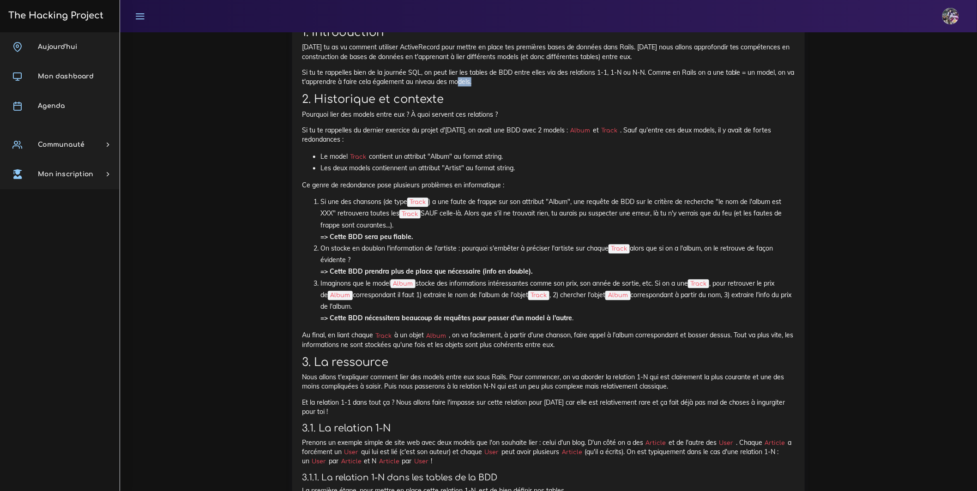
click at [528, 87] on p "Si tu te rappelles bien de la journée SQL, on peut lier les tables de BDD entre…" at bounding box center [548, 77] width 493 height 19
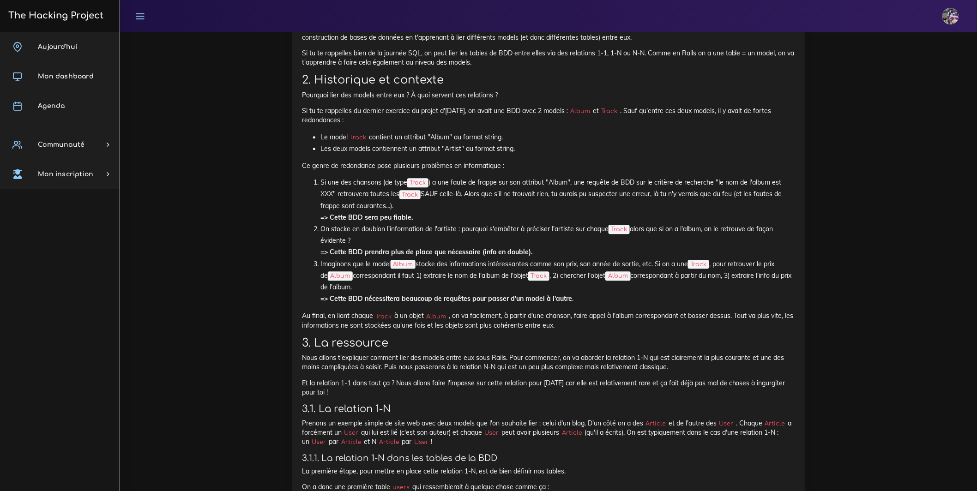
scroll to position [2406, 0]
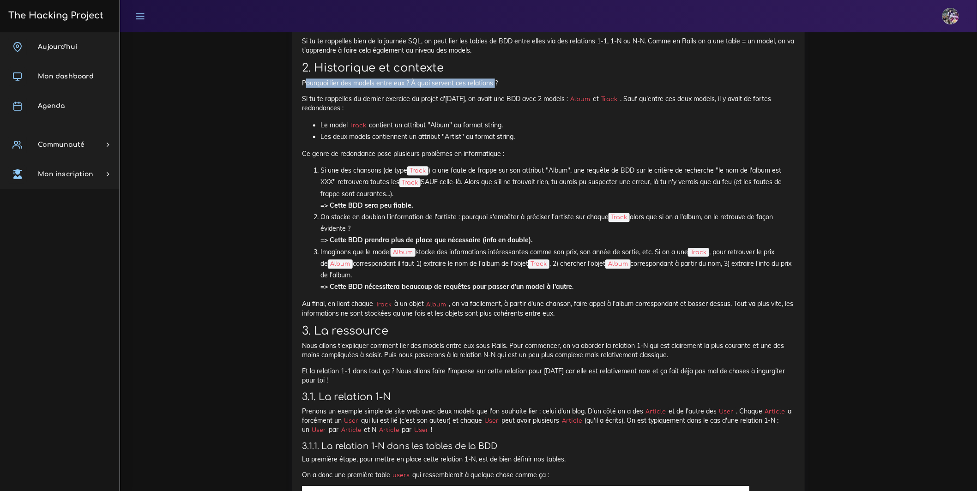
drag, startPoint x: 306, startPoint y: 300, endPoint x: 515, endPoint y: 297, distance: 209.6
click at [515, 88] on p "Pourquoi lier des models entre eux ? À quoi servent ces relations ?" at bounding box center [548, 82] width 493 height 9
click at [516, 88] on p "Pourquoi lier des models entre eux ? À quoi servent ces relations ?" at bounding box center [548, 82] width 493 height 9
drag, startPoint x: 518, startPoint y: 298, endPoint x: 296, endPoint y: 305, distance: 222.1
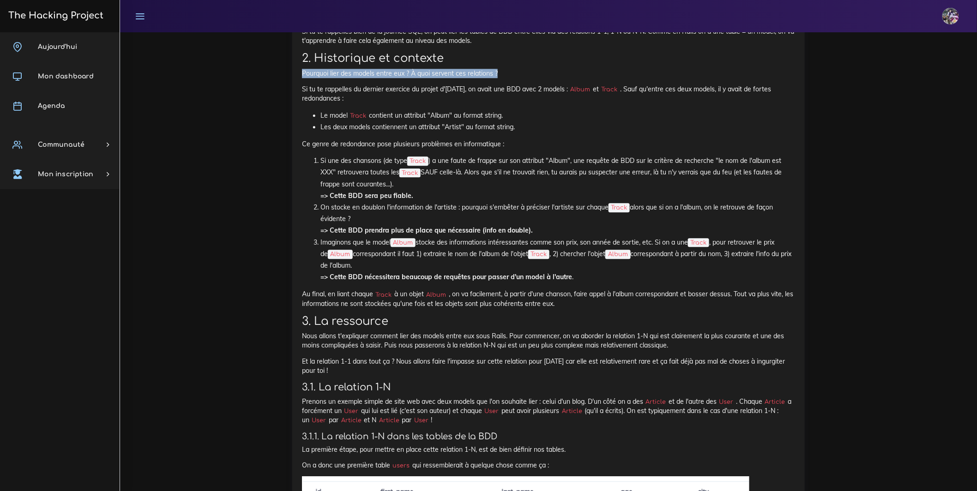
scroll to position [2416, 0]
click at [547, 65] on h2 "2. Historique et contexte" at bounding box center [548, 57] width 493 height 13
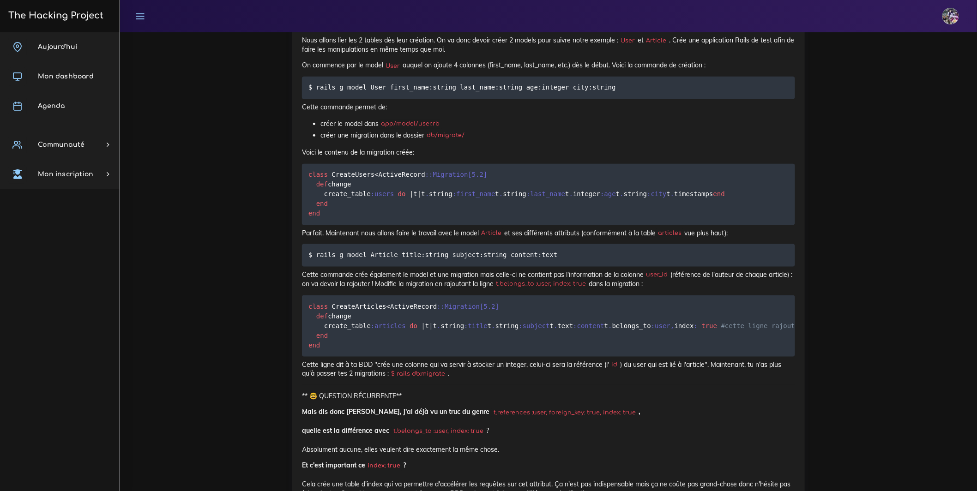
scroll to position [3297, 0]
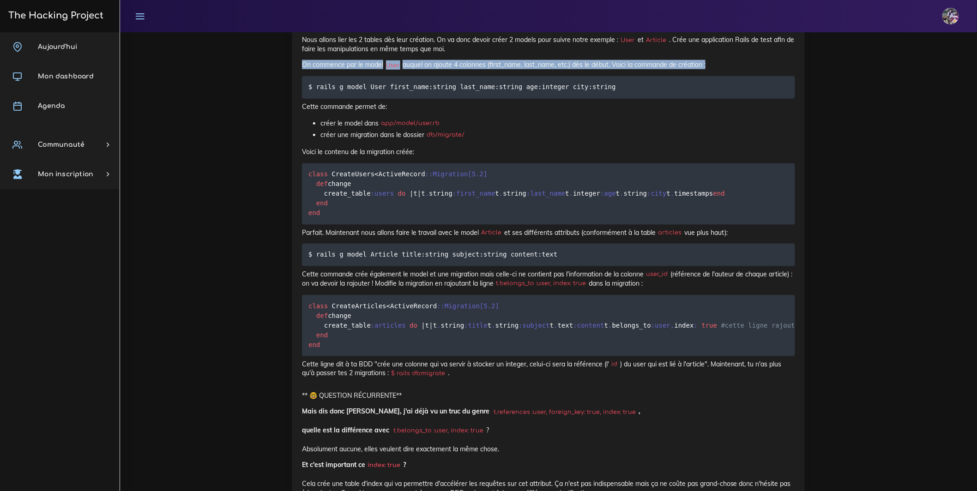
drag, startPoint x: 319, startPoint y: 368, endPoint x: 528, endPoint y: 364, distance: 209.2
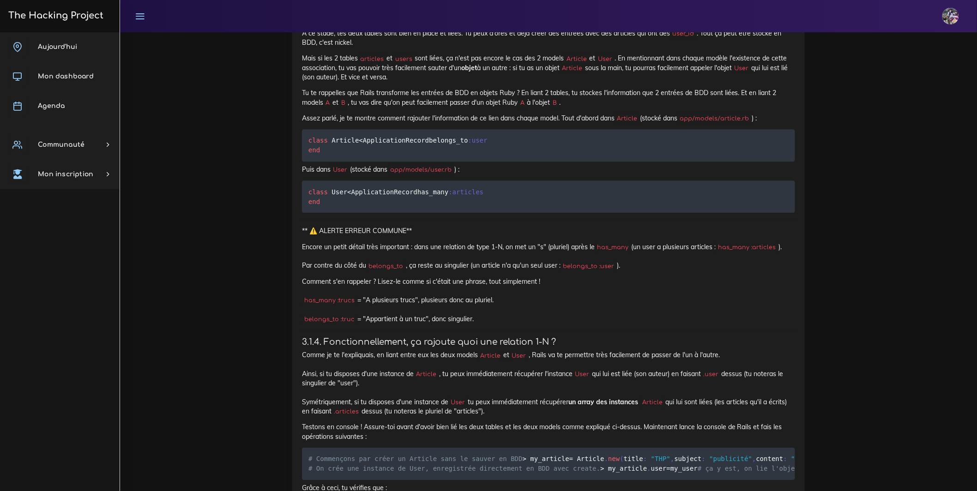
scroll to position [4092, 0]
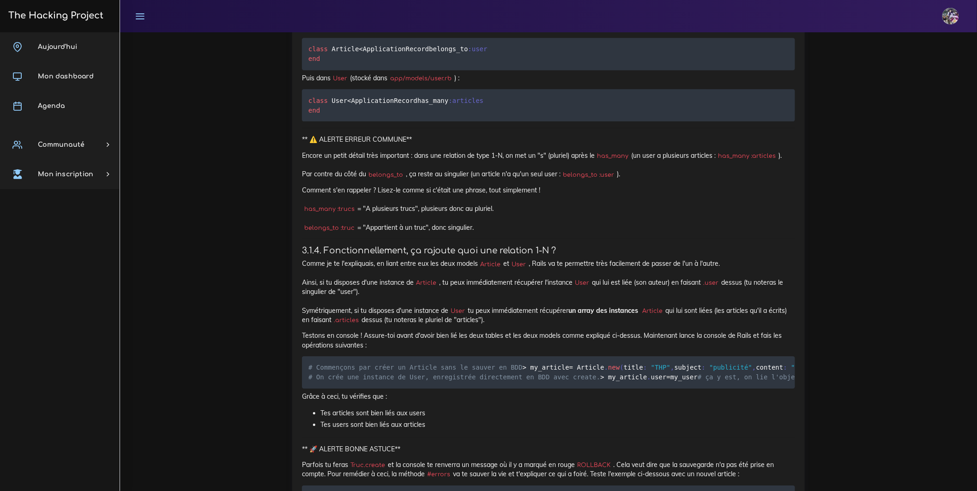
drag, startPoint x: 339, startPoint y: 400, endPoint x: 591, endPoint y: 409, distance: 252.7
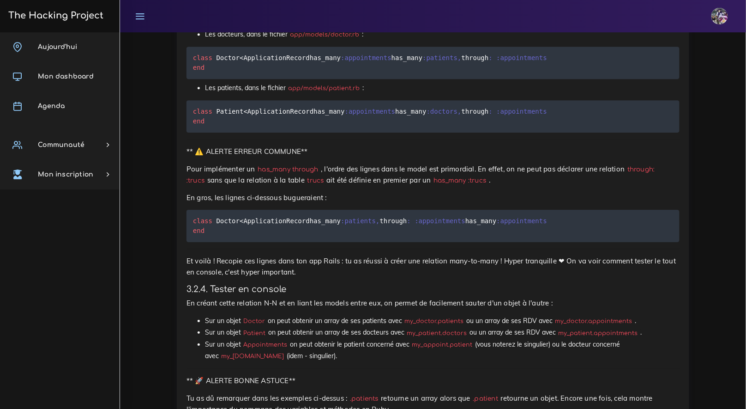
scroll to position [6466, 0]
drag, startPoint x: 204, startPoint y: 282, endPoint x: 345, endPoint y: 290, distance: 140.6
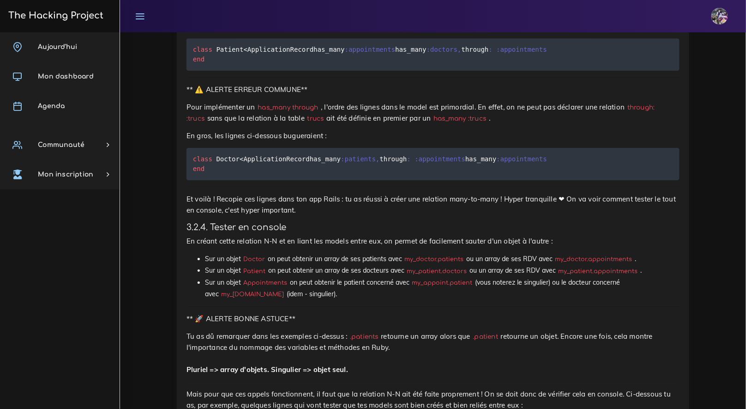
scroll to position [6559, 0]
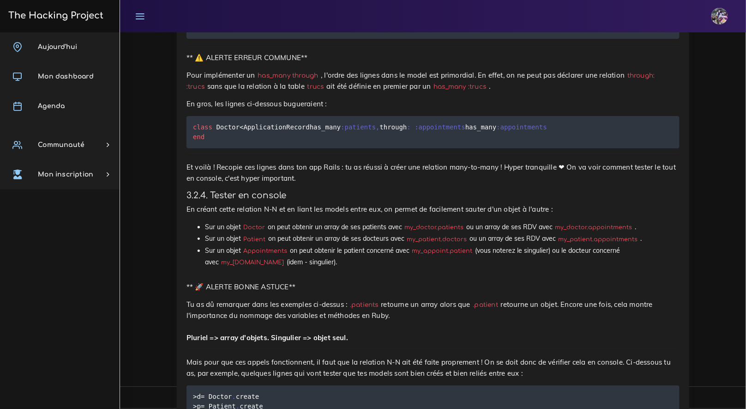
drag, startPoint x: 209, startPoint y: 186, endPoint x: 341, endPoint y: 196, distance: 131.9
drag, startPoint x: 343, startPoint y: 198, endPoint x: 208, endPoint y: 186, distance: 135.3
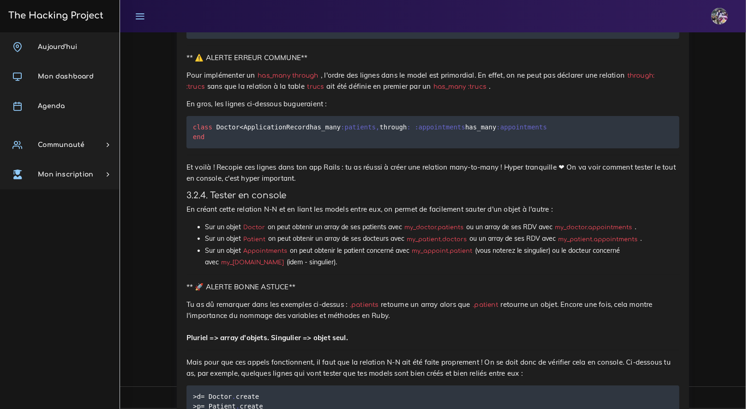
copy code "t . belongs_to :doctor , index : true t . belongs_to :patient , index : true"
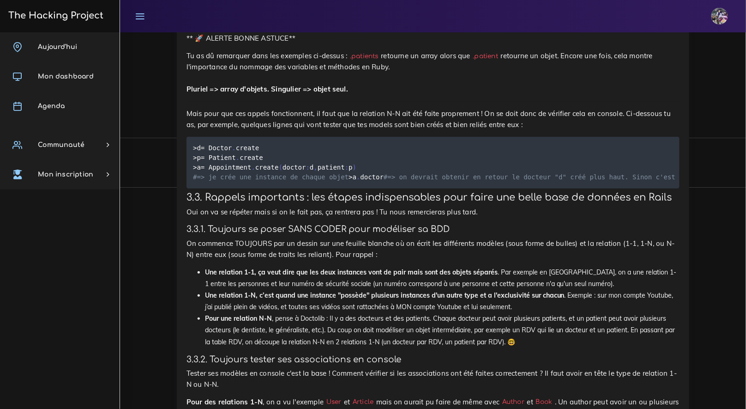
scroll to position [6888, 0]
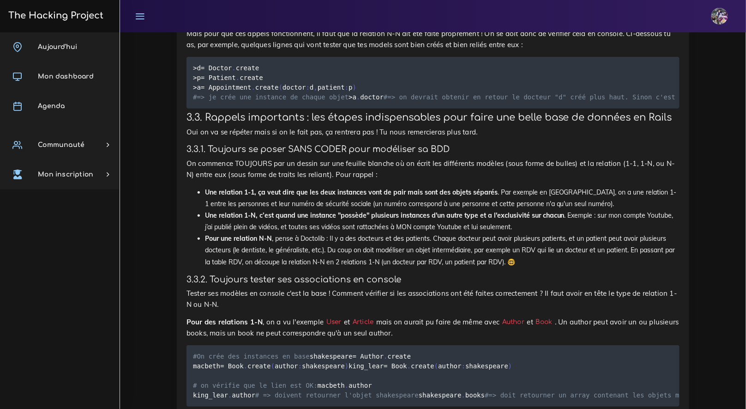
drag, startPoint x: 199, startPoint y: 221, endPoint x: 276, endPoint y: 230, distance: 77.2
copy code "belongs_to :doctor belongs_to :patient"
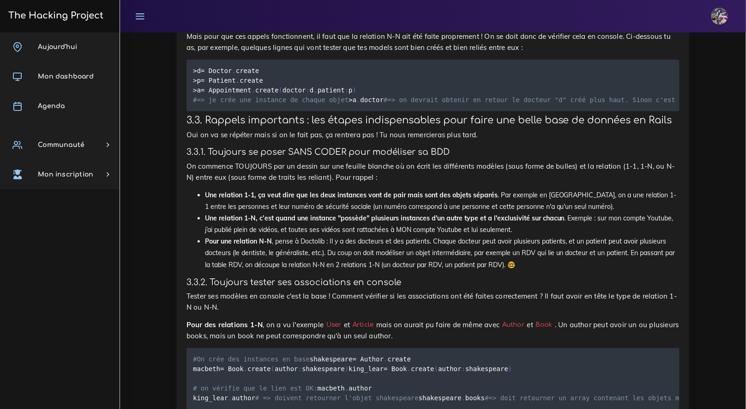
scroll to position [6883, 0]
drag, startPoint x: 201, startPoint y: 301, endPoint x: 362, endPoint y: 323, distance: 162.0
drag, startPoint x: 371, startPoint y: 316, endPoint x: 207, endPoint y: 302, distance: 164.4
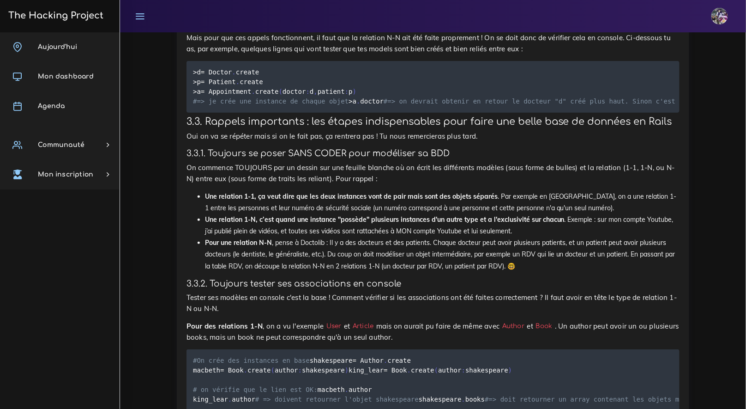
drag, startPoint x: 202, startPoint y: 300, endPoint x: 364, endPoint y: 312, distance: 162.5
copy code "has_many :appointments has_many :patients , through : :appointments"
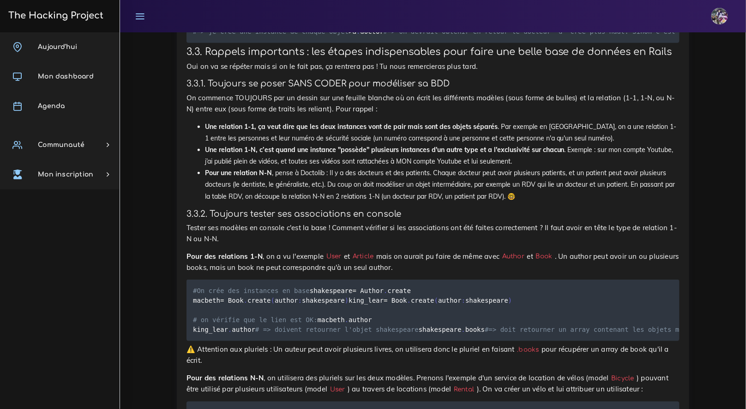
scroll to position [6955, 0]
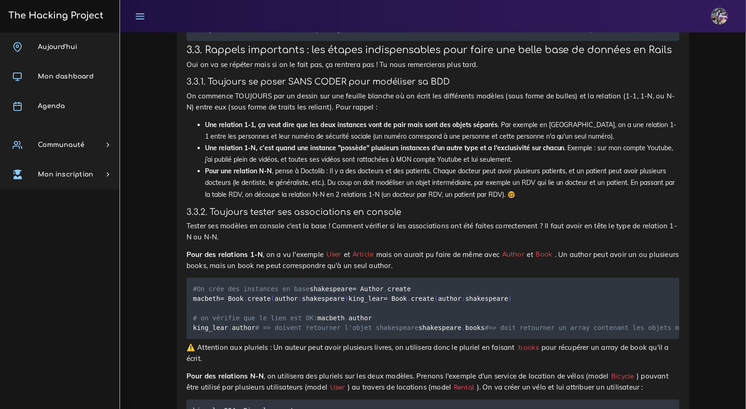
drag, startPoint x: 199, startPoint y: 300, endPoint x: 326, endPoint y: 313, distance: 127.6
drag, startPoint x: 379, startPoint y: 311, endPoint x: 202, endPoint y: 304, distance: 176.9
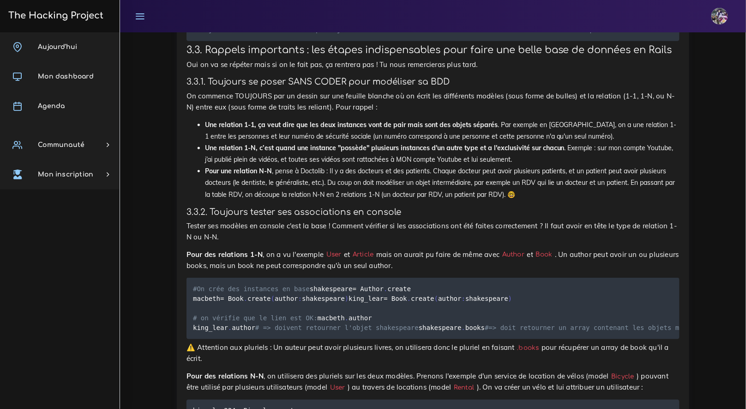
drag, startPoint x: 200, startPoint y: 303, endPoint x: 355, endPoint y: 312, distance: 154.4
copy code "has_many :appointments has_many :doctors , through : :appointments"
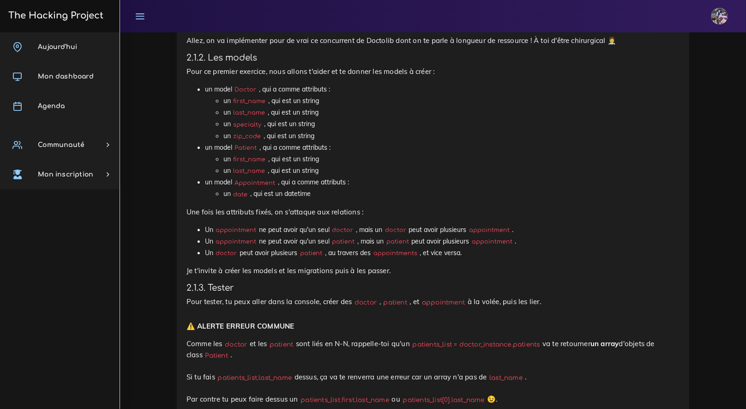
scroll to position [591, 0]
click at [527, 303] on p "Pour tester, tu peux aller dans la console, créer des doctor , patient , et app…" at bounding box center [432, 300] width 493 height 11
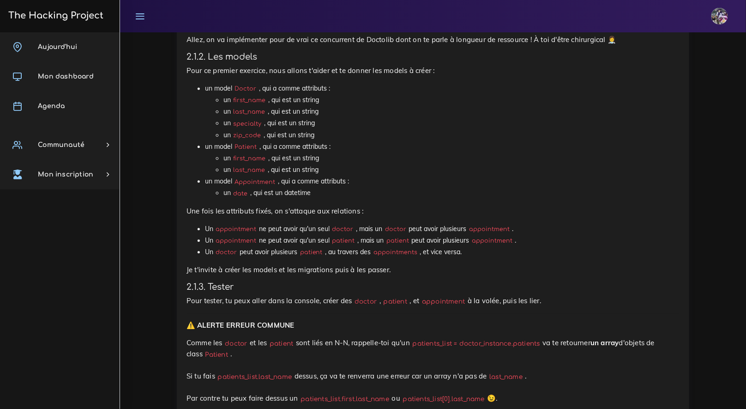
click at [387, 272] on p "Je t'invite à créer les models et les migrations puis à les passer." at bounding box center [432, 269] width 493 height 11
click at [406, 274] on p "Je t'invite à créer les models et les migrations puis à les passer." at bounding box center [432, 269] width 493 height 11
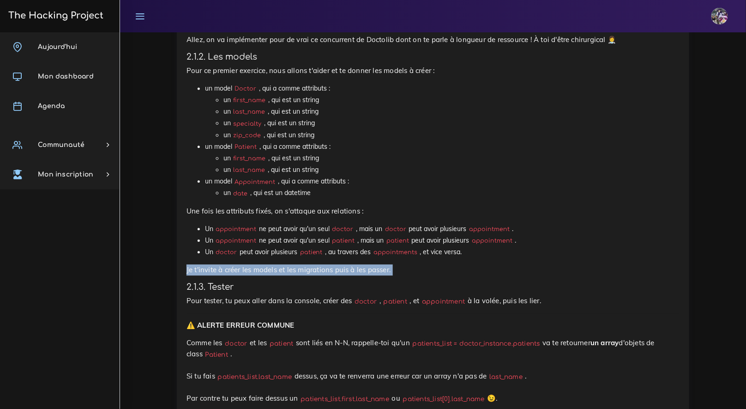
click at [406, 274] on p "Je t'invite à créer les models et les migrations puis à les passer." at bounding box center [432, 269] width 493 height 11
click at [406, 273] on p "Je t'invite à créer les models et les migrations puis à les passer." at bounding box center [432, 269] width 493 height 11
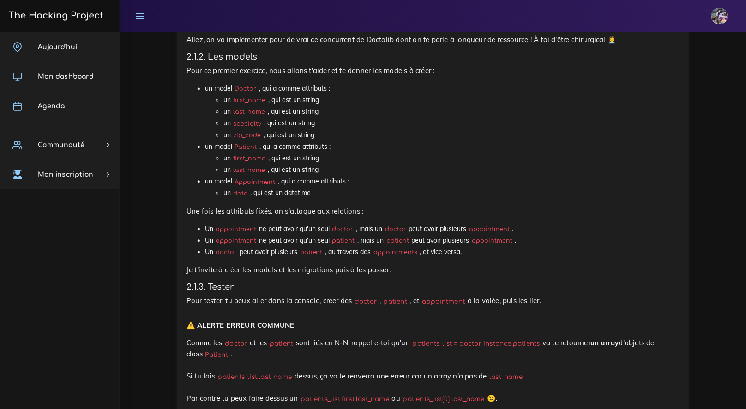
click at [376, 243] on li "Un appointment ne peut avoir qu'un seul patient , mais un patient peut avoir pl…" at bounding box center [442, 240] width 475 height 12
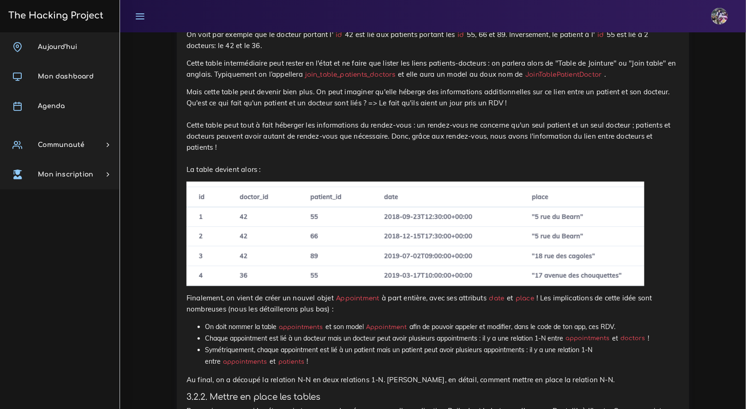
scroll to position [5593, 0]
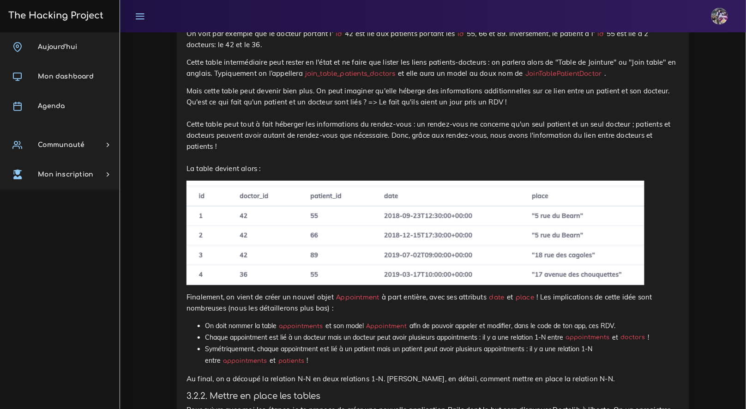
drag, startPoint x: 190, startPoint y: 209, endPoint x: 273, endPoint y: 216, distance: 83.4
drag, startPoint x: 292, startPoint y: 212, endPoint x: 170, endPoint y: 210, distance: 121.9
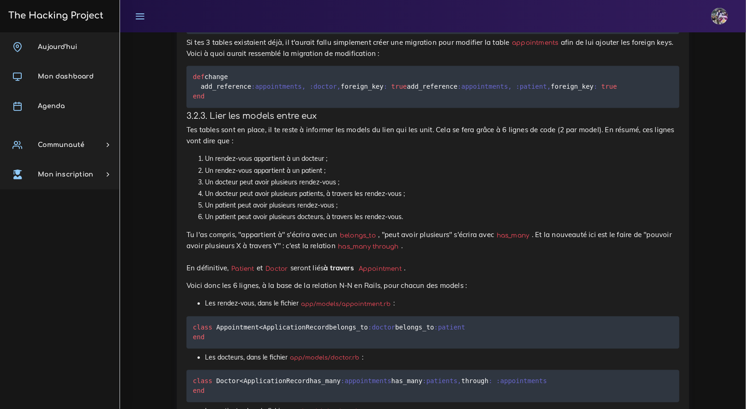
scroll to position [6236, 0]
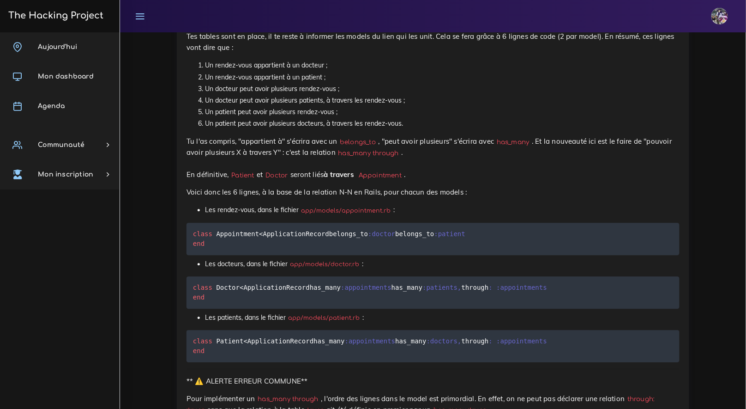
drag, startPoint x: 187, startPoint y: 234, endPoint x: 315, endPoint y: 246, distance: 128.0
drag, startPoint x: 341, startPoint y: 249, endPoint x: 154, endPoint y: 234, distance: 187.1
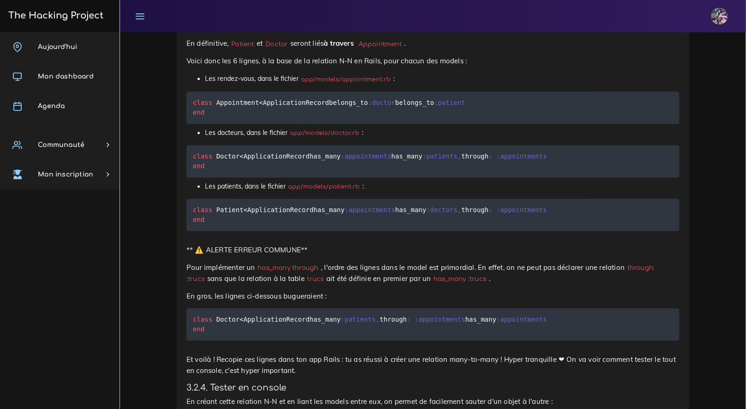
scroll to position [6415, 0]
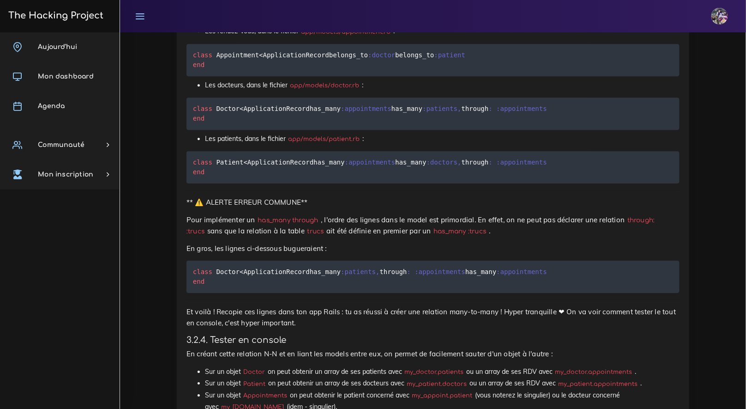
drag, startPoint x: 285, startPoint y: 254, endPoint x: 325, endPoint y: 259, distance: 40.5
drag, startPoint x: 329, startPoint y: 263, endPoint x: 284, endPoint y: 261, distance: 45.3
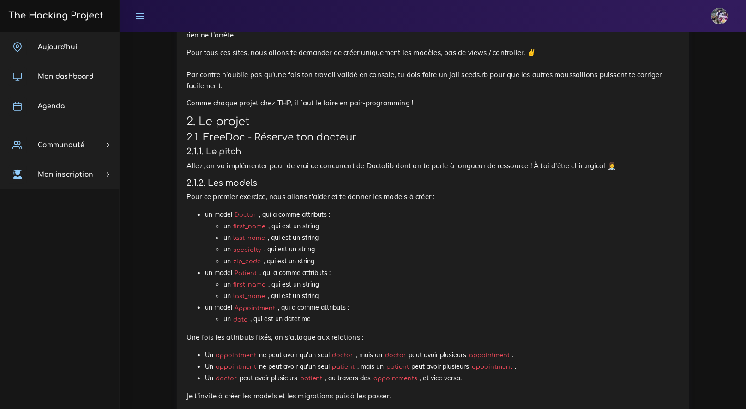
scroll to position [480, 0]
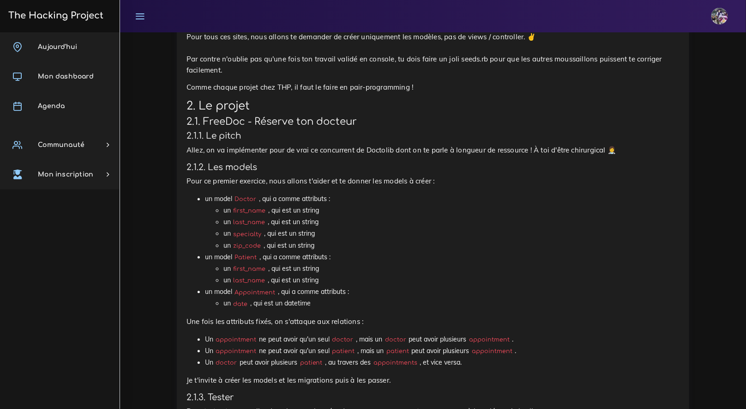
click at [321, 305] on li "un date , qui est un datetime" at bounding box center [451, 304] width 456 height 12
drag, startPoint x: 313, startPoint y: 306, endPoint x: 222, endPoint y: 306, distance: 90.0
click at [222, 306] on ul "un date , qui est un datetime" at bounding box center [442, 304] width 475 height 12
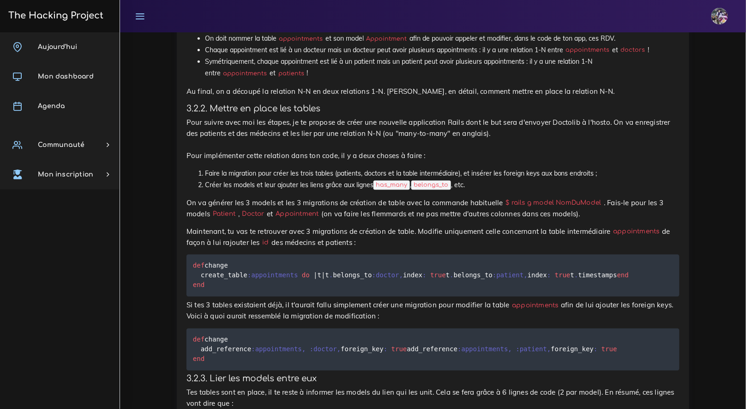
scroll to position [5918, 0]
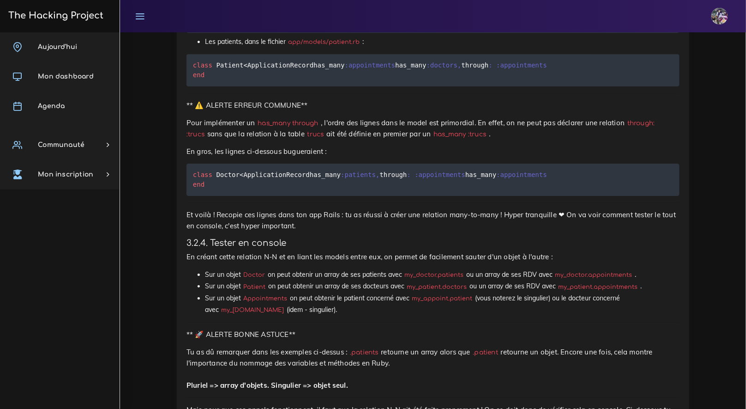
scroll to position [6530, 0]
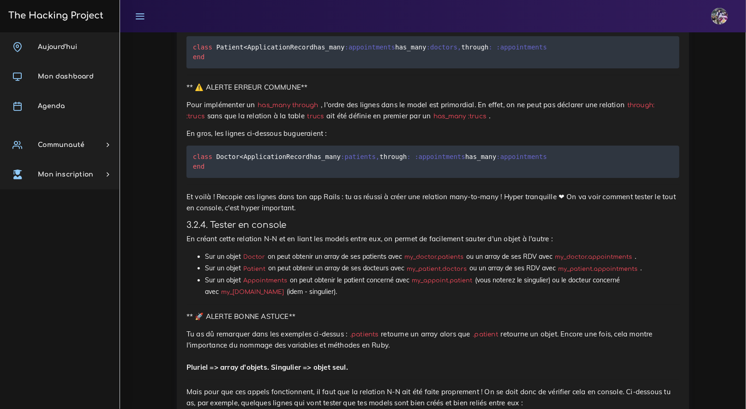
drag, startPoint x: 236, startPoint y: 266, endPoint x: 213, endPoint y: 268, distance: 23.7
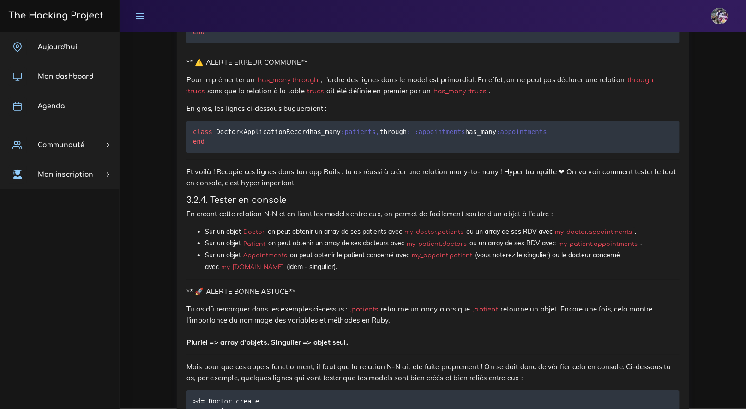
scroll to position [6567, 0]
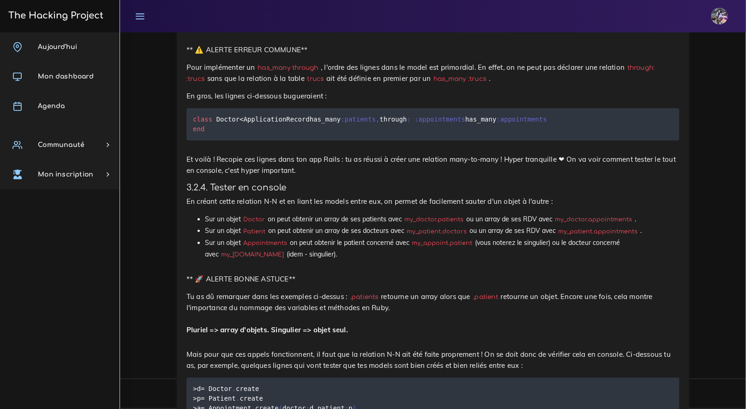
drag, startPoint x: 403, startPoint y: 306, endPoint x: 227, endPoint y: 300, distance: 175.5
drag, startPoint x: 227, startPoint y: 300, endPoint x: 139, endPoint y: 292, distance: 88.5
drag, startPoint x: 187, startPoint y: 234, endPoint x: 386, endPoint y: 231, distance: 198.5
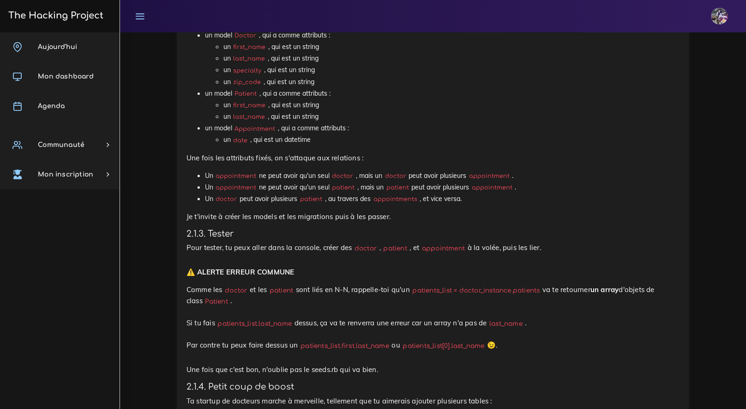
scroll to position [642, 0]
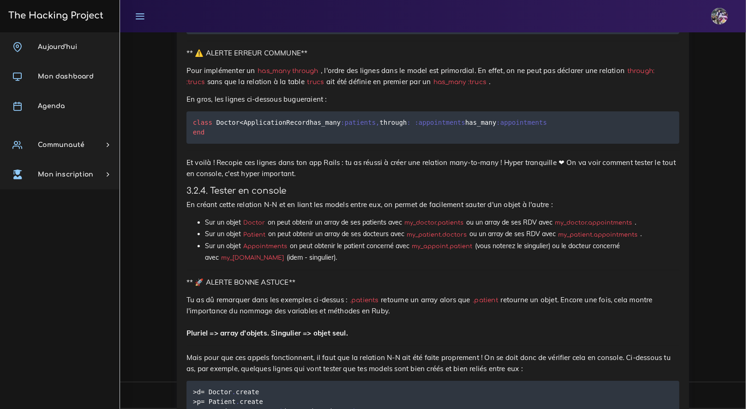
scroll to position [6564, 0]
drag, startPoint x: 281, startPoint y: 202, endPoint x: 182, endPoint y: 176, distance: 102.0
drag, startPoint x: 285, startPoint y: 203, endPoint x: 189, endPoint y: 175, distance: 99.5
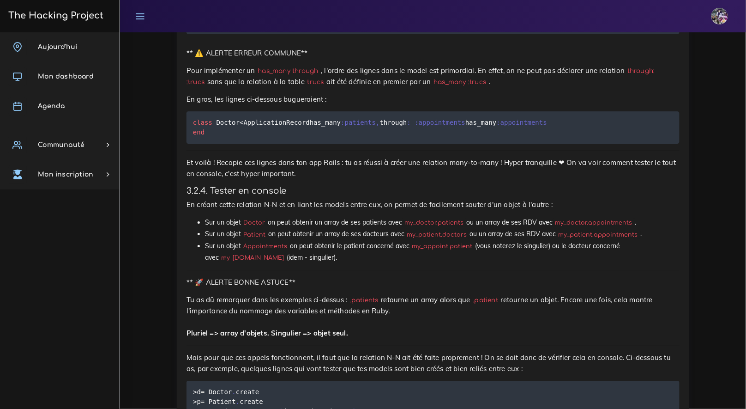
drag, startPoint x: 307, startPoint y: 204, endPoint x: 210, endPoint y: 179, distance: 101.1
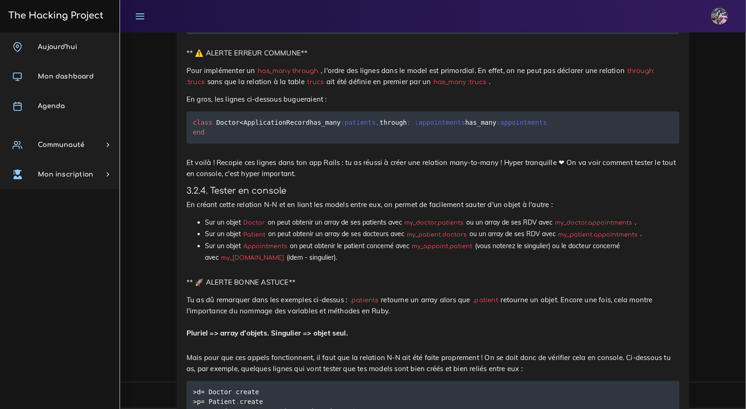
drag, startPoint x: 278, startPoint y: 208, endPoint x: 190, endPoint y: 177, distance: 93.6
drag, startPoint x: 307, startPoint y: 200, endPoint x: 196, endPoint y: 170, distance: 114.7
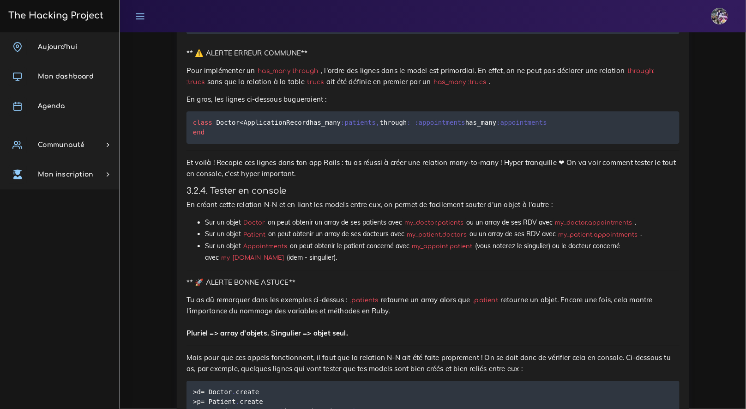
copy code "create_table :appointments do | t | t . belongs_to :doctor , index : true t . b…"
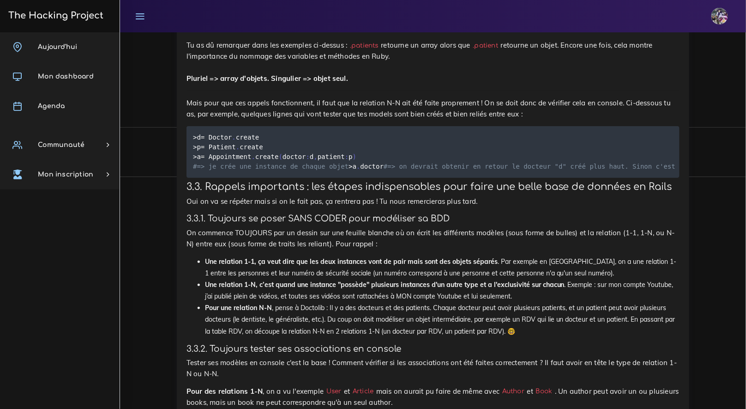
scroll to position [6824, 0]
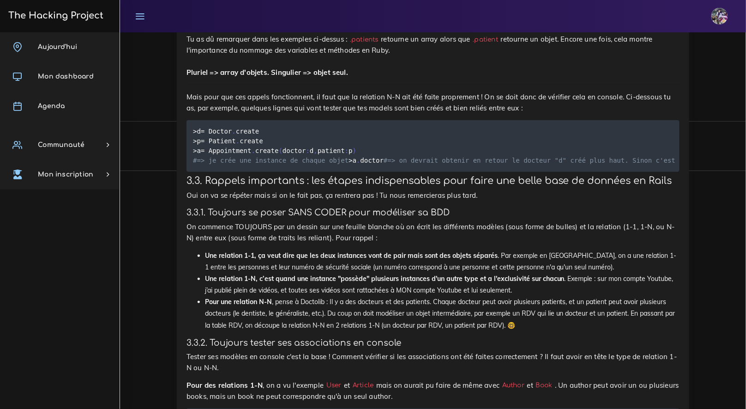
drag, startPoint x: 201, startPoint y: 288, endPoint x: 278, endPoint y: 295, distance: 77.9
drag, startPoint x: 202, startPoint y: 285, endPoint x: 273, endPoint y: 296, distance: 71.4
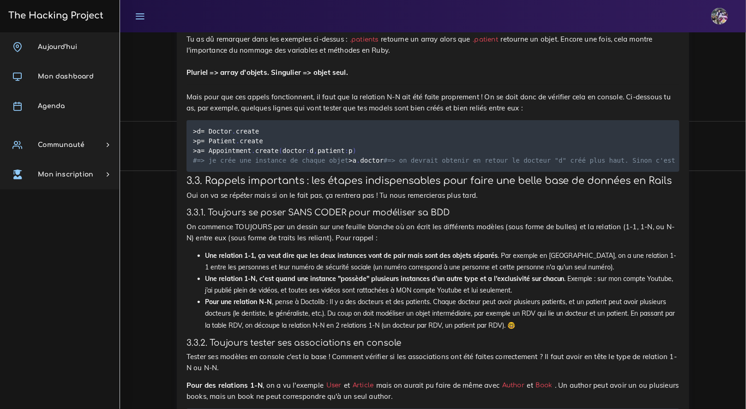
copy code "belongs_to :doctor belongs_to :patient"
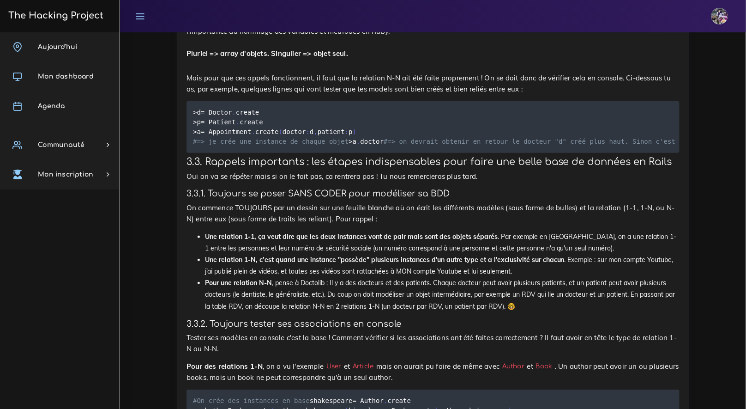
drag, startPoint x: 197, startPoint y: 341, endPoint x: 349, endPoint y: 357, distance: 153.1
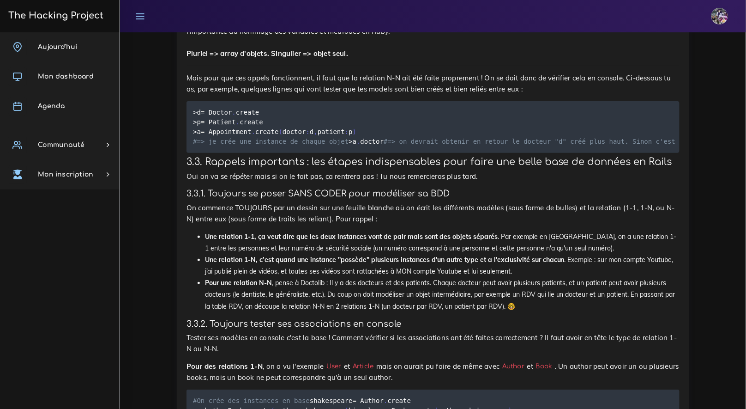
drag, startPoint x: 367, startPoint y: 351, endPoint x: 201, endPoint y: 343, distance: 165.4
drag, startPoint x: 200, startPoint y: 342, endPoint x: 343, endPoint y: 356, distance: 143.4
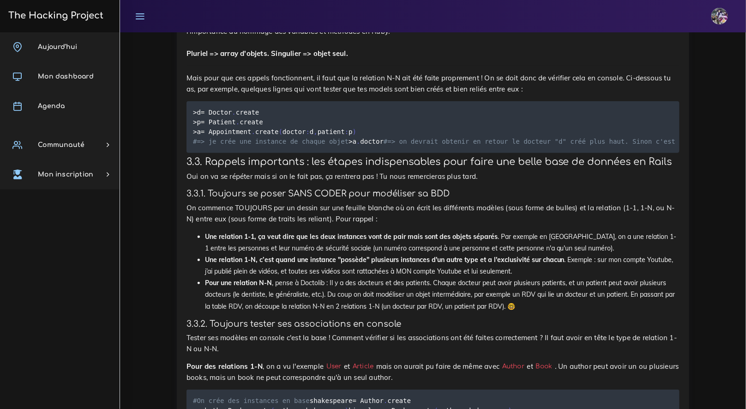
drag, startPoint x: 202, startPoint y: 343, endPoint x: 362, endPoint y: 353, distance: 160.5
copy code "has_many :appointments has_many :patients , through : :appointments"
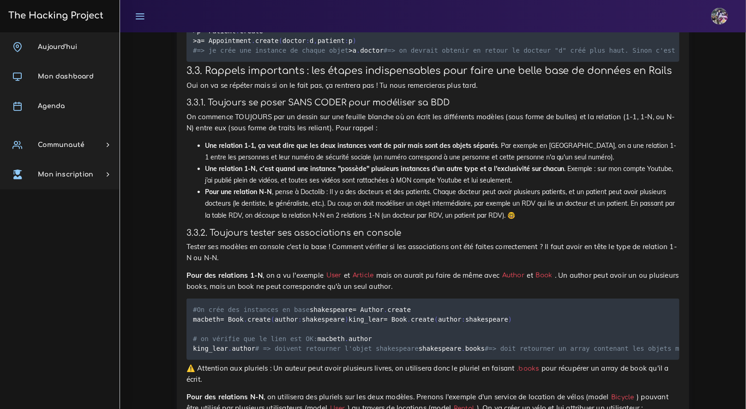
scroll to position [6938, 0]
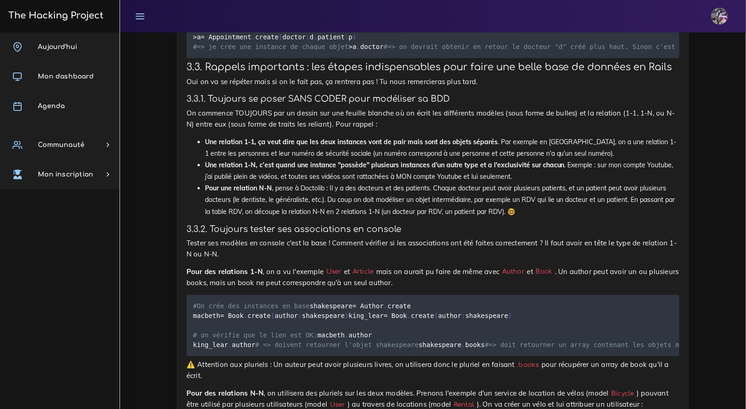
drag, startPoint x: 361, startPoint y: 335, endPoint x: 210, endPoint y: 328, distance: 150.2
drag, startPoint x: 200, startPoint y: 319, endPoint x: 363, endPoint y: 329, distance: 162.8
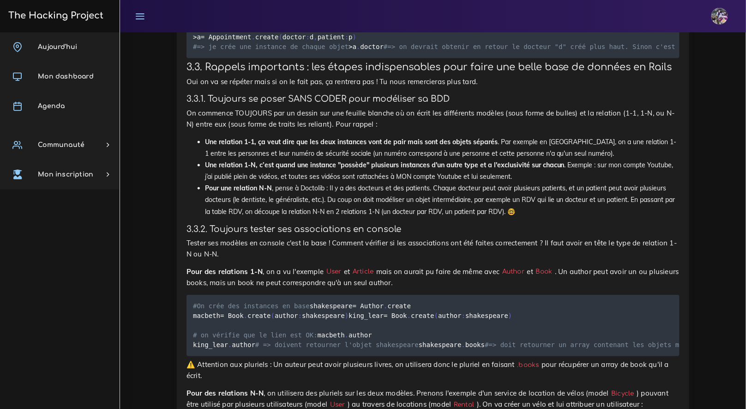
drag, startPoint x: 363, startPoint y: 329, endPoint x: 300, endPoint y: 325, distance: 63.3
drag, startPoint x: 352, startPoint y: 330, endPoint x: 199, endPoint y: 320, distance: 153.5
copy code "has_many :appointments has_many :doctors , through : :appointments"
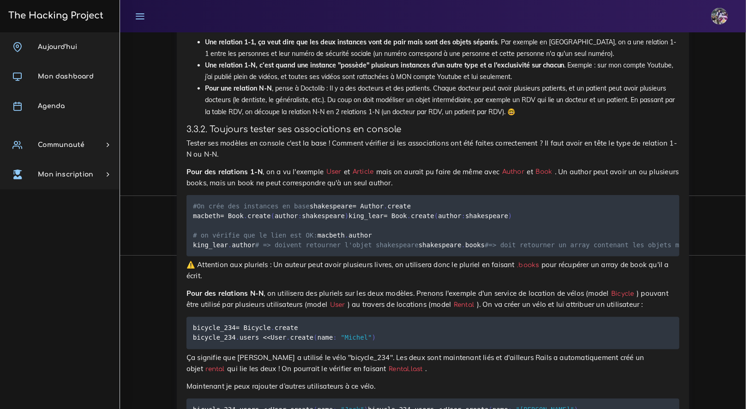
scroll to position [7038, 0]
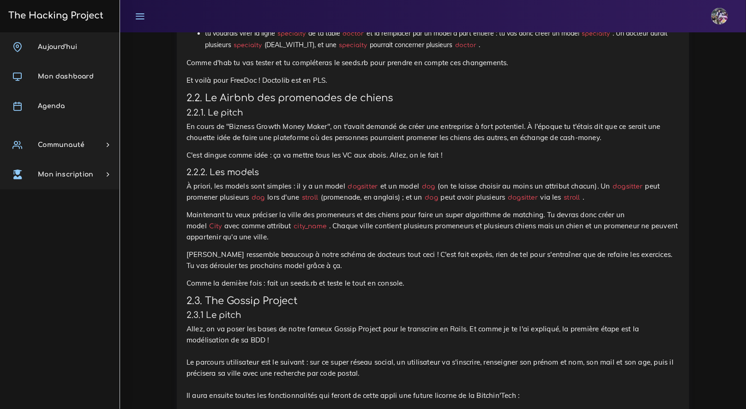
scroll to position [966, 0]
